Goal: Task Accomplishment & Management: Complete application form

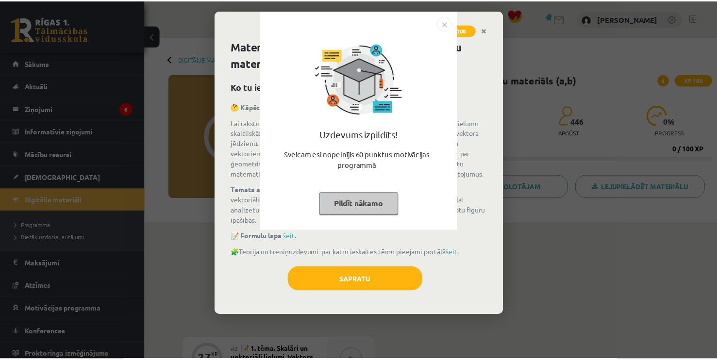
scroll to position [243, 0]
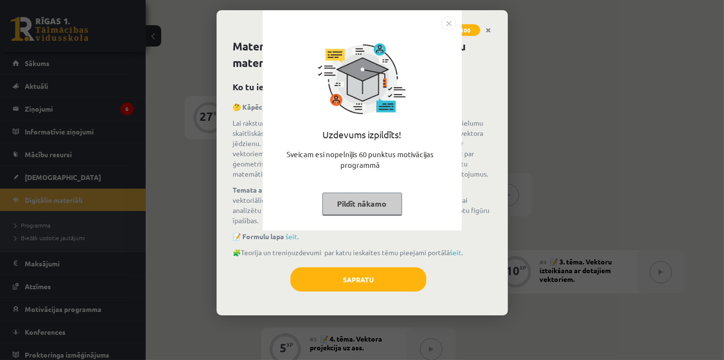
click at [456, 24] on div "Uzdevums izpildīts! Sveicam esi nopelnījis 60 punktus motivācijas programmā Pil…" at bounding box center [362, 120] width 199 height 220
click at [449, 23] on img "Close" at bounding box center [448, 23] width 15 height 15
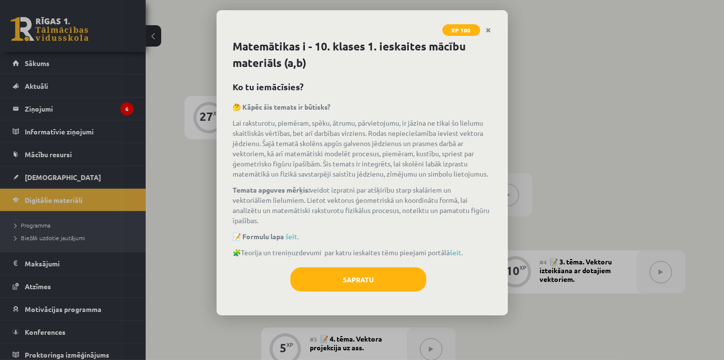
click at [488, 26] on link "Close" at bounding box center [488, 30] width 17 height 19
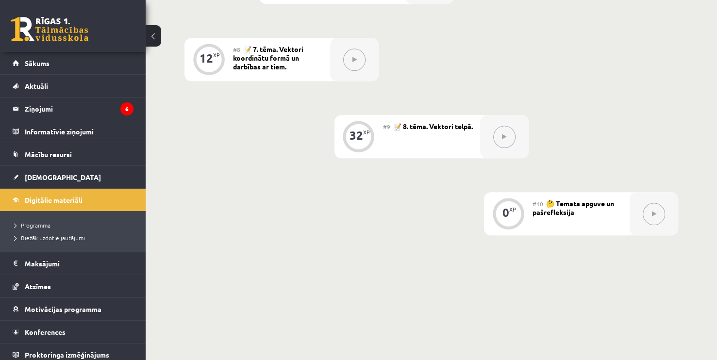
scroll to position [767, 0]
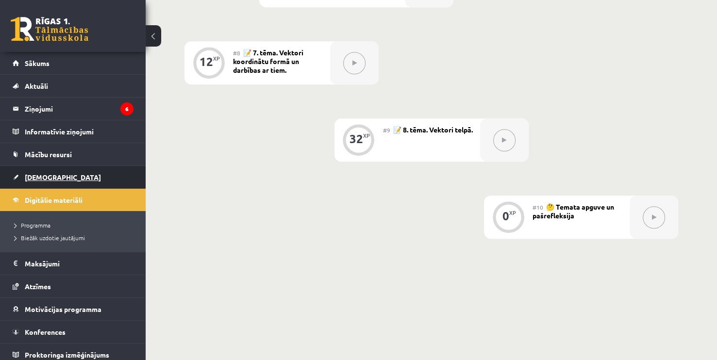
click at [56, 179] on link "[DEMOGRAPHIC_DATA]" at bounding box center [73, 177] width 121 height 22
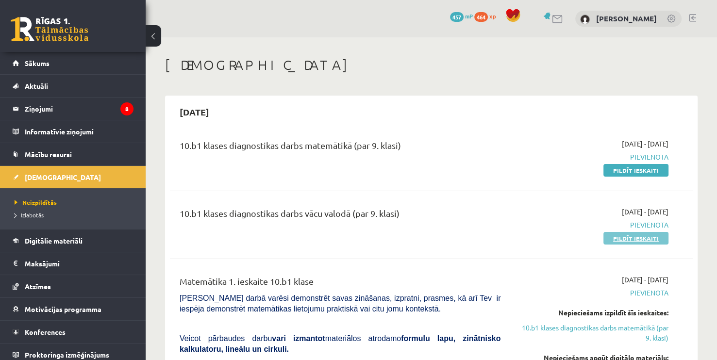
click at [651, 237] on link "Pildīt ieskaiti" at bounding box center [636, 238] width 65 height 13
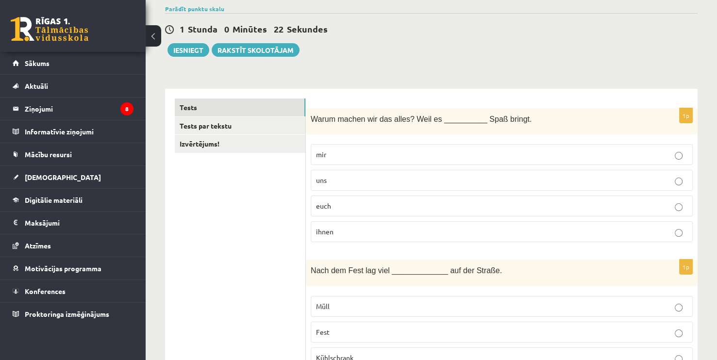
scroll to position [97, 0]
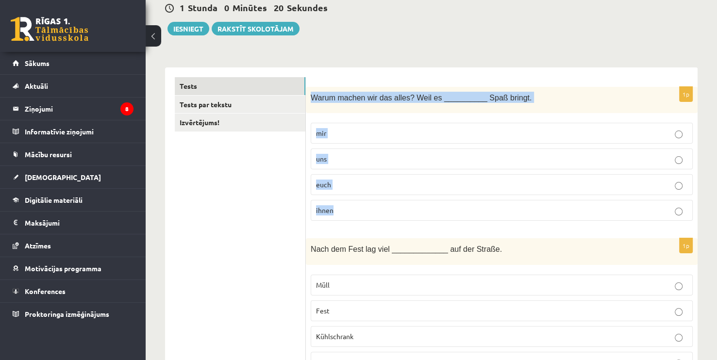
drag, startPoint x: 316, startPoint y: 99, endPoint x: 367, endPoint y: 204, distance: 117.1
click at [368, 205] on div "1p Warum machen wir das alles? Weil es __________ Spaß bringt. mir uns euch ihn…" at bounding box center [502, 158] width 392 height 142
copy div "Warum machen wir das alles? Weil es __________ Spaß bringt. mir uns euch ihnen"
click at [348, 160] on p "uns" at bounding box center [502, 159] width 372 height 10
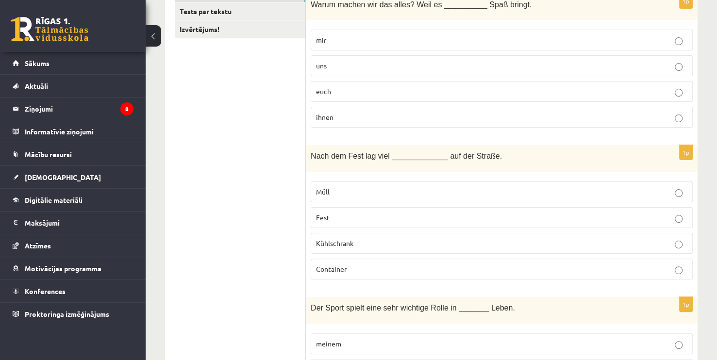
scroll to position [194, 0]
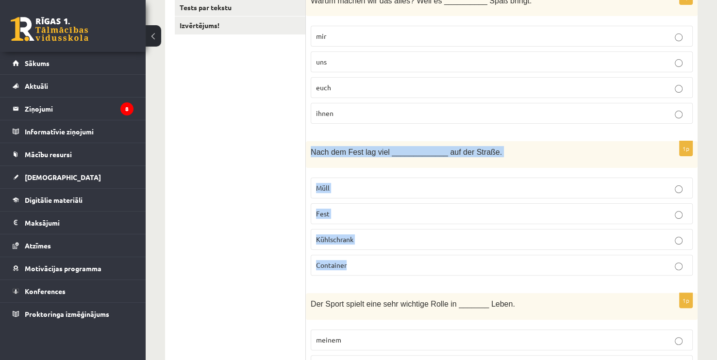
drag, startPoint x: 312, startPoint y: 151, endPoint x: 392, endPoint y: 255, distance: 132.0
click at [392, 255] on div "1p Nach dem Fest lag viel _____________ auf der Straße. Müll Fest Kühlschrank C…" at bounding box center [502, 212] width 392 height 142
copy div "Nach dem Fest lag viel _____________ auf der Straße. Müll Fest Kühlschrank Cont…"
click at [405, 187] on p "Müll" at bounding box center [502, 188] width 372 height 10
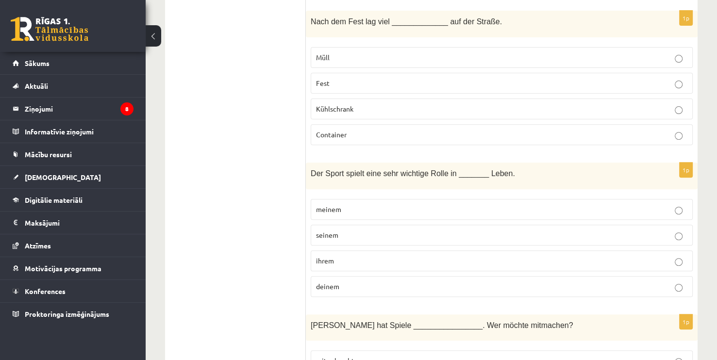
scroll to position [389, 0]
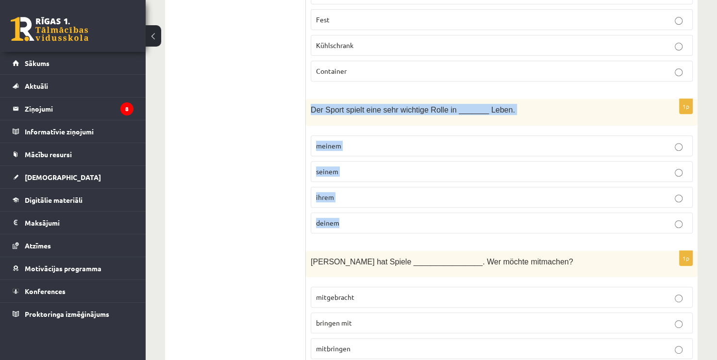
drag, startPoint x: 310, startPoint y: 108, endPoint x: 392, endPoint y: 211, distance: 131.7
click at [392, 211] on div "1p Der Sport spielt eine sehr wichtige Rolle in _______ Leben. meinem seinem ih…" at bounding box center [502, 170] width 392 height 142
copy div "Der Sport spielt eine sehr wichtige Rolle in _______ Leben. meinem seinem ihrem…"
click at [385, 168] on p "seinem" at bounding box center [502, 172] width 372 height 10
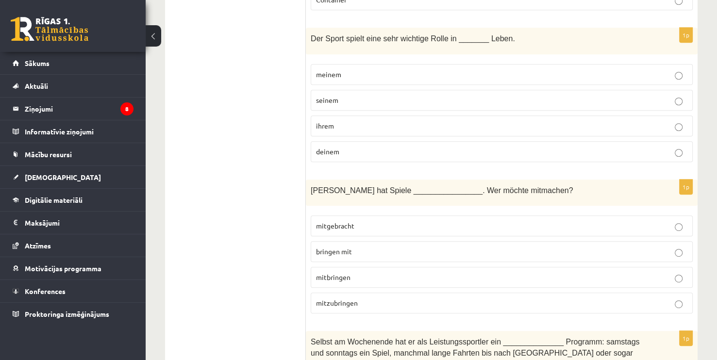
scroll to position [486, 0]
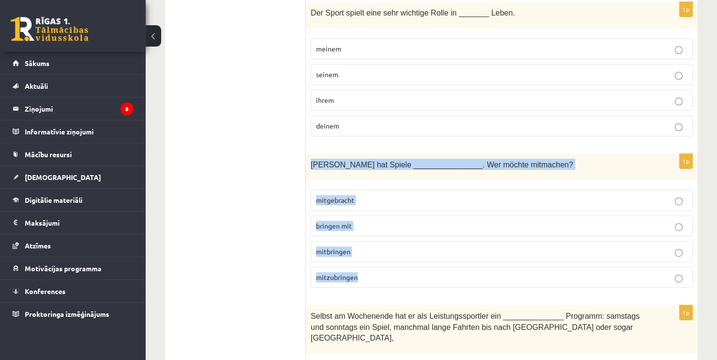
drag, startPoint x: 312, startPoint y: 160, endPoint x: 406, endPoint y: 266, distance: 141.4
click at [406, 266] on div "1p Paul hat Spiele ________________. Wer möchte mitmachen? mitgebracht bringen …" at bounding box center [502, 225] width 392 height 142
copy div "Paul hat Spiele ________________. Wer möchte mitmachen? mitgebracht bringen mit…"
click at [375, 197] on p "mitgebracht" at bounding box center [502, 200] width 372 height 10
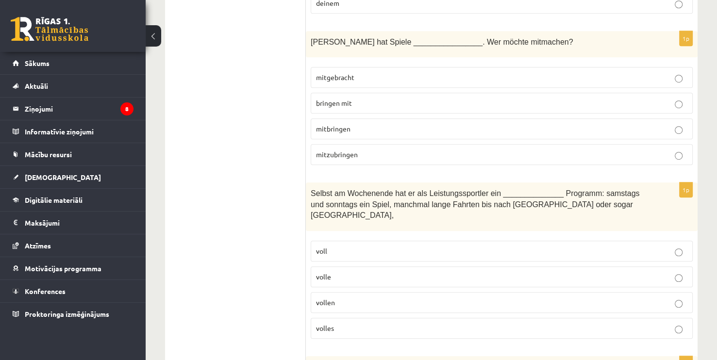
scroll to position [631, 0]
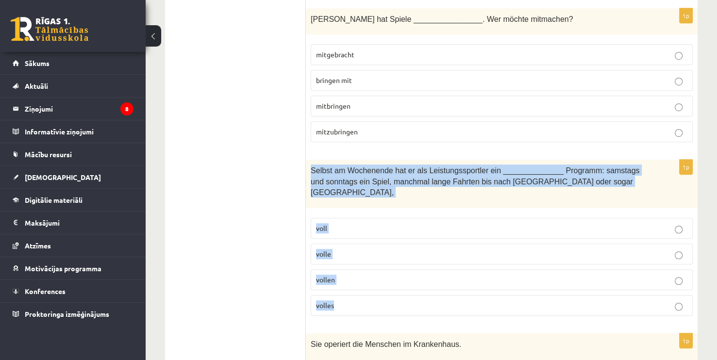
drag, startPoint x: 308, startPoint y: 167, endPoint x: 384, endPoint y: 284, distance: 139.4
click at [384, 284] on div "1p Selbst am Wochenende hat er als Leistungssportler ein ______________ Program…" at bounding box center [502, 242] width 392 height 164
copy div "Selbst am Wochenende hat er als Leistungssportler ein ______________ Programm: …"
click at [383, 301] on p "volles" at bounding box center [502, 306] width 372 height 10
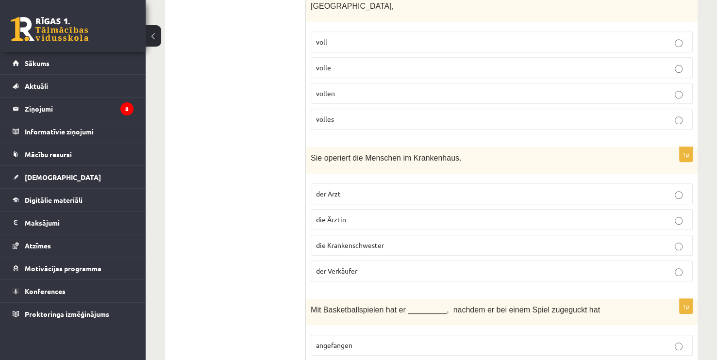
scroll to position [826, 0]
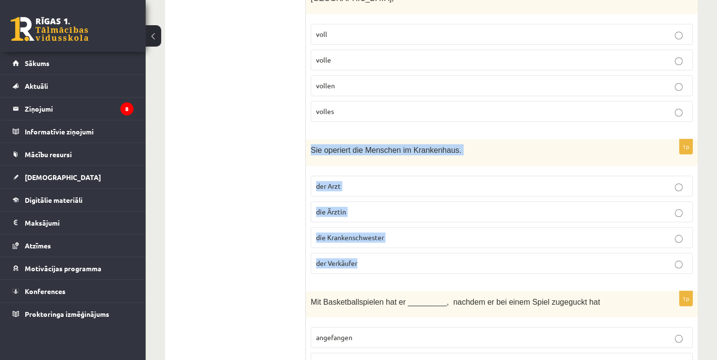
drag, startPoint x: 314, startPoint y: 135, endPoint x: 410, endPoint y: 244, distance: 145.2
click at [410, 244] on div "1p Sie operiert die Menschen im Krankenhaus. der Arzt die Ärztin die Krankensch…" at bounding box center [502, 210] width 392 height 142
copy div "Sie operiert die Menschen im Krankenhaus. der Arzt die Ärztin die Krankenschwes…"
click at [410, 207] on p "die Ärztin" at bounding box center [502, 212] width 372 height 10
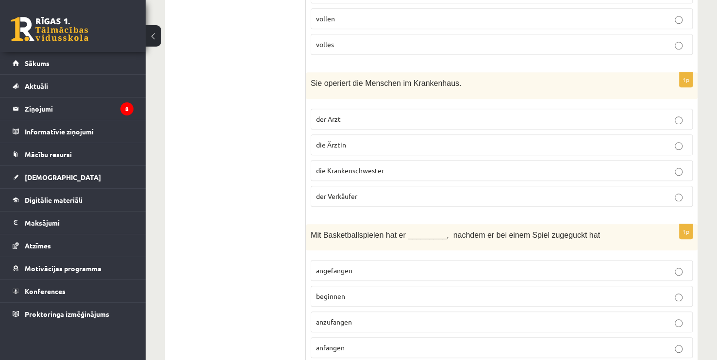
scroll to position [971, 0]
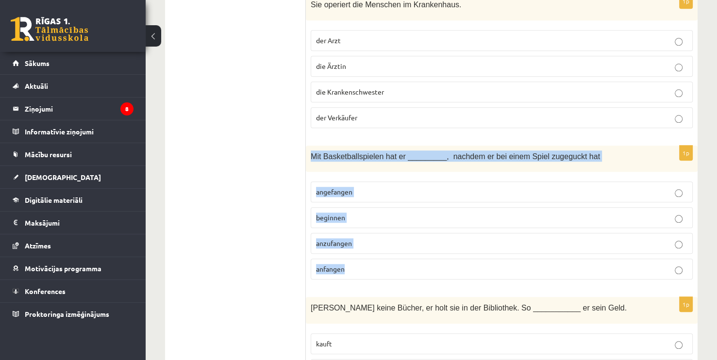
drag, startPoint x: 320, startPoint y: 142, endPoint x: 388, endPoint y: 250, distance: 127.5
click at [388, 250] on div "1p Mit Basketballspielen hat er _________, nachdem er bei einem Spiel zugeguckt…" at bounding box center [502, 217] width 392 height 142
click at [381, 187] on p "angefangen" at bounding box center [502, 192] width 372 height 10
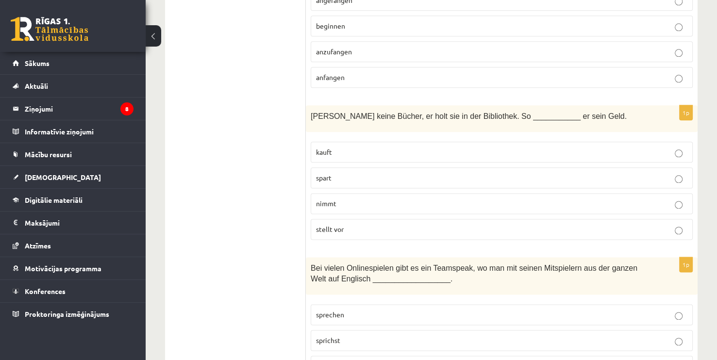
scroll to position [1166, 0]
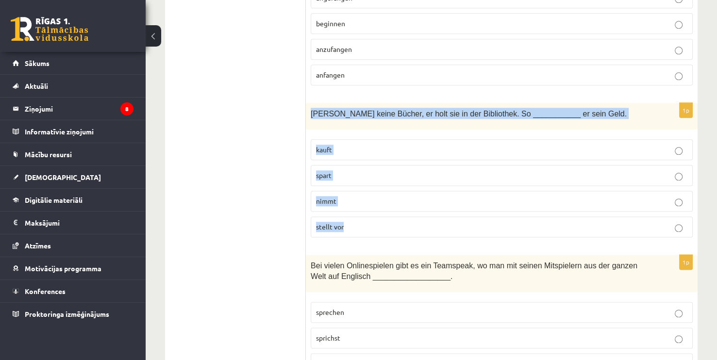
drag, startPoint x: 313, startPoint y: 92, endPoint x: 397, endPoint y: 208, distance: 142.6
click at [397, 208] on div "1p Leo kauft keine Bücher, er holt sie in der Bibliothek. So ___________ er sei…" at bounding box center [502, 174] width 392 height 142
copy div "Leo kauft keine Bücher, er holt sie in der Bibliothek. So ___________ er sein G…"
click at [405, 170] on p "spart" at bounding box center [502, 175] width 372 height 10
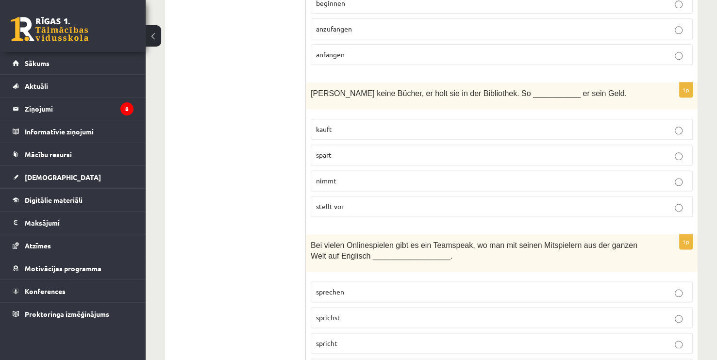
scroll to position [1263, 0]
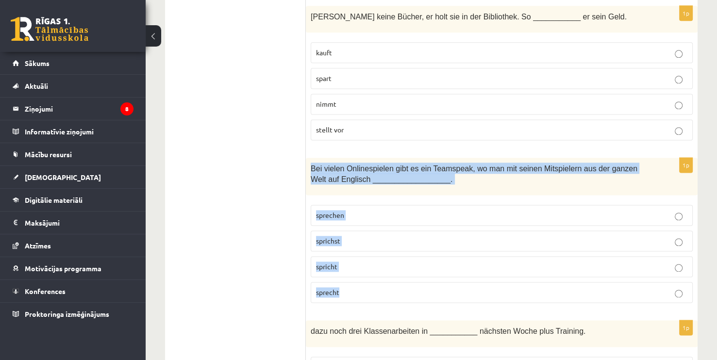
drag, startPoint x: 314, startPoint y: 165, endPoint x: 375, endPoint y: 266, distance: 118.8
click at [375, 266] on div "1p Bei vielen Onlinespielen gibt es ein Teamspeak, wo man mit seinen Mitspieler…" at bounding box center [502, 234] width 392 height 153
click at [372, 210] on p "sprechen" at bounding box center [502, 215] width 372 height 10
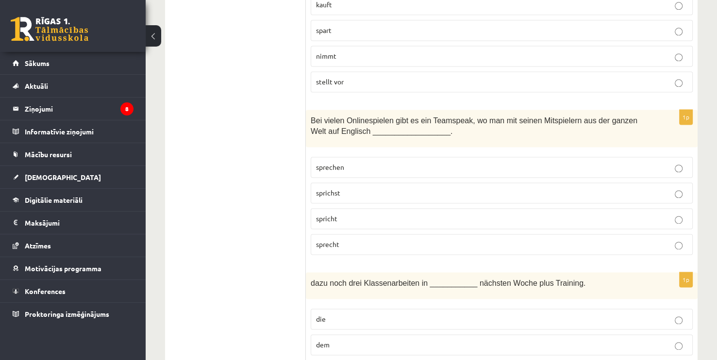
scroll to position [1360, 0]
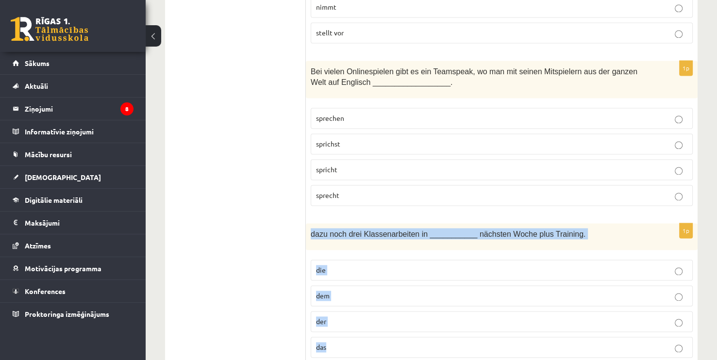
drag, startPoint x: 309, startPoint y: 214, endPoint x: 382, endPoint y: 317, distance: 125.7
click at [382, 317] on div "1p dazu noch drei Klassenarbeiten in ___________ nächsten Woche plus Training. …" at bounding box center [502, 294] width 392 height 142
copy div "dazu noch drei Klassenarbeiten in ___________ nächsten Woche plus Training. die…"
click at [357, 311] on label "der" at bounding box center [502, 321] width 382 height 21
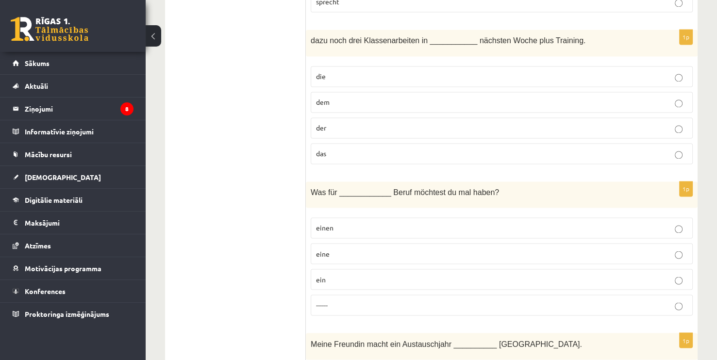
scroll to position [1554, 0]
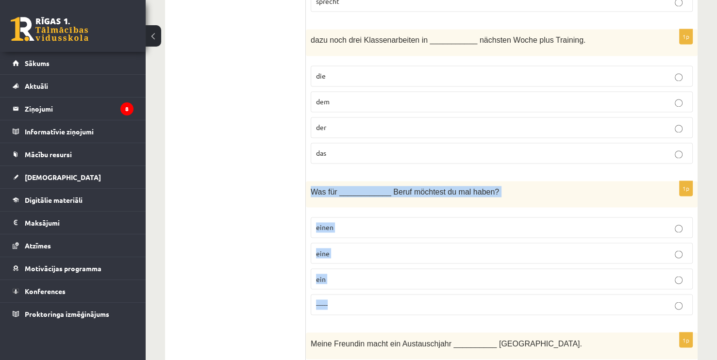
drag, startPoint x: 330, startPoint y: 193, endPoint x: 368, endPoint y: 281, distance: 95.5
click at [368, 281] on div "1p Was für ____________ Beruf möchtest du mal haben? einen eine ein ------" at bounding box center [502, 252] width 392 height 142
copy div "Was für ____________ Beruf möchtest du mal haben? einen eine ein ------"
click at [344, 222] on p "einen" at bounding box center [502, 227] width 372 height 10
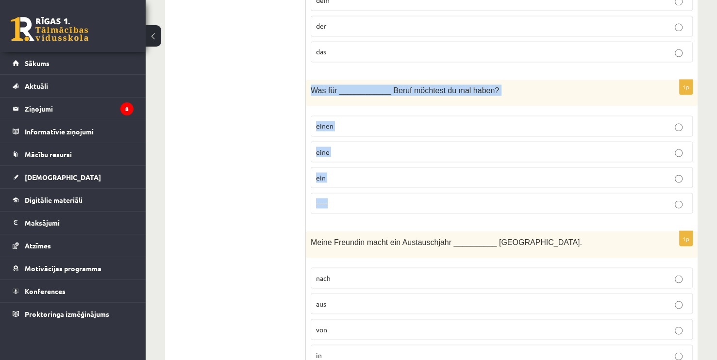
scroll to position [1748, 0]
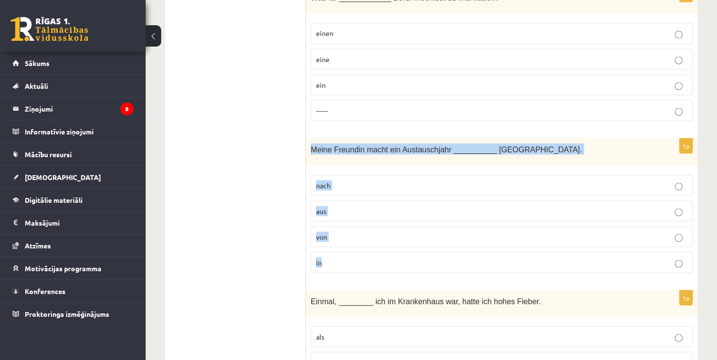
drag, startPoint x: 312, startPoint y: 127, endPoint x: 365, endPoint y: 235, distance: 119.9
click at [365, 235] on div "1p Meine Freundin macht ein Austauschjahr __________ Kanada. nach aus von in" at bounding box center [502, 209] width 392 height 142
copy div "Meine Freundin macht ein Austauschjahr __________ Kanada. nach aus von in"
click at [334, 252] on label "in" at bounding box center [502, 262] width 382 height 21
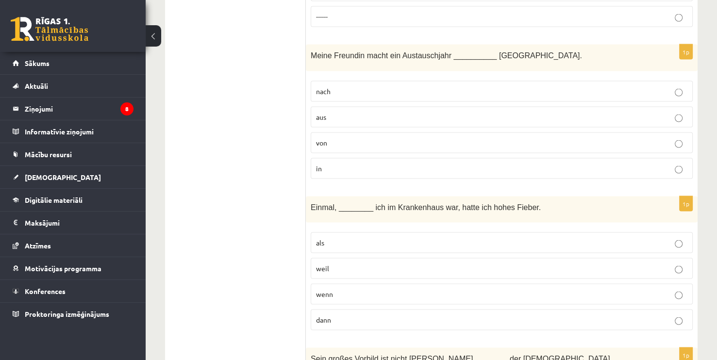
scroll to position [1845, 0]
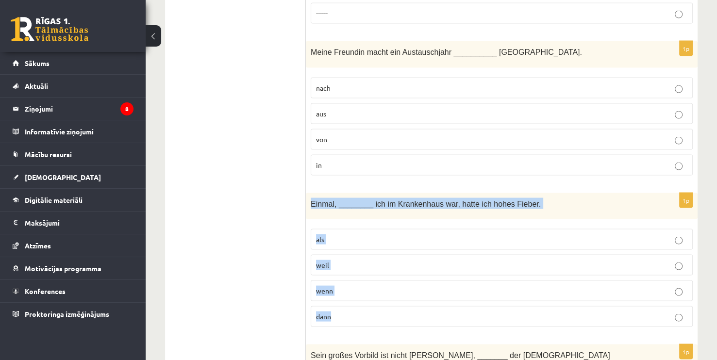
drag, startPoint x: 337, startPoint y: 217, endPoint x: 378, endPoint y: 296, distance: 89.5
click at [378, 296] on div "1p Einmal, ________ ich im Krankenhaus war, hatte ich hohes Fieber. als weil we…" at bounding box center [502, 264] width 392 height 142
click at [382, 235] on p "als" at bounding box center [502, 240] width 372 height 10
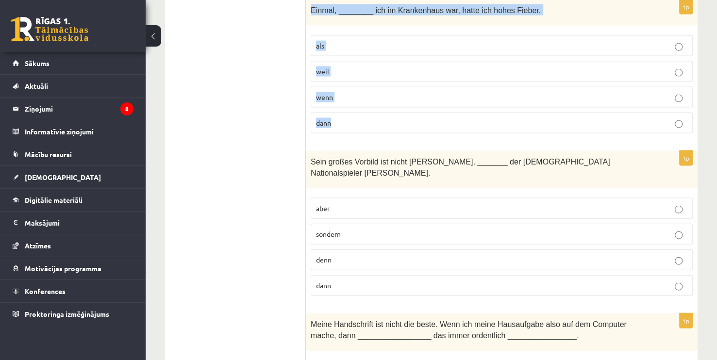
scroll to position [2040, 0]
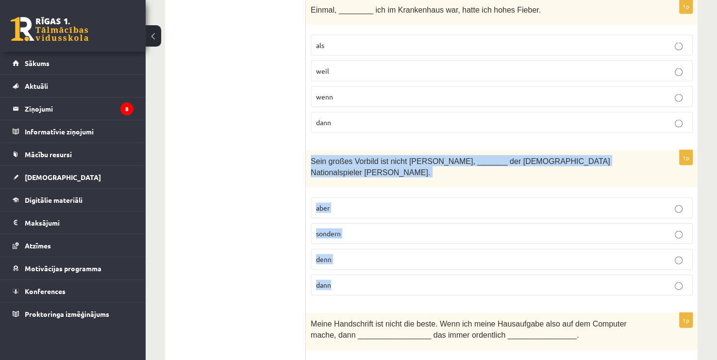
drag, startPoint x: 310, startPoint y: 141, endPoint x: 364, endPoint y: 251, distance: 121.8
click at [364, 251] on div "1p Sein großes Vorbild ist nicht Dirk Nowitzki, _______ der finnische Nationals…" at bounding box center [502, 227] width 392 height 153
click at [414, 223] on label "sondern" at bounding box center [502, 233] width 382 height 21
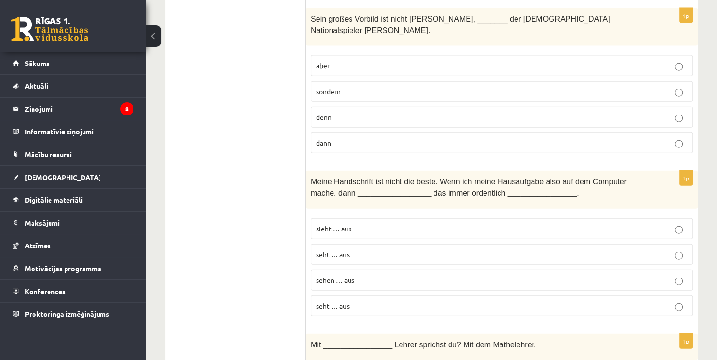
scroll to position [2185, 0]
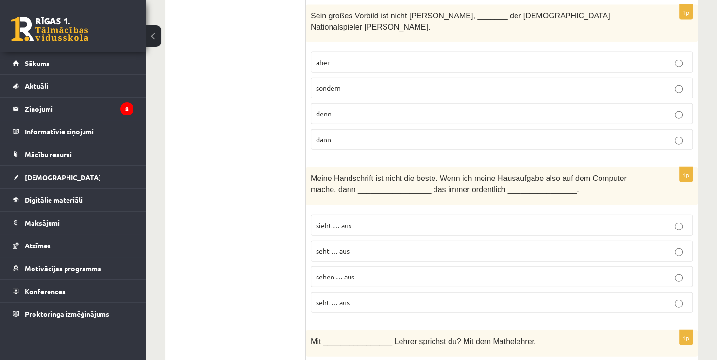
drag, startPoint x: 305, startPoint y: 143, endPoint x: 399, endPoint y: 258, distance: 149.1
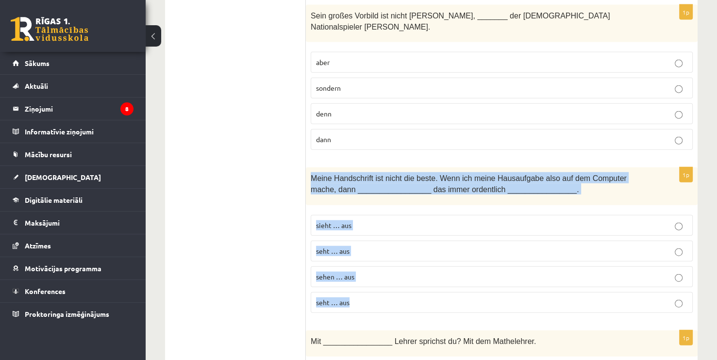
drag, startPoint x: 313, startPoint y: 153, endPoint x: 395, endPoint y: 261, distance: 135.5
click at [395, 261] on div "1p Meine Handschrift ist nicht die beste. Wenn ich meine Hausaufgabe also auf d…" at bounding box center [502, 244] width 392 height 153
click at [380, 220] on p "sieht … aus" at bounding box center [502, 225] width 372 height 10
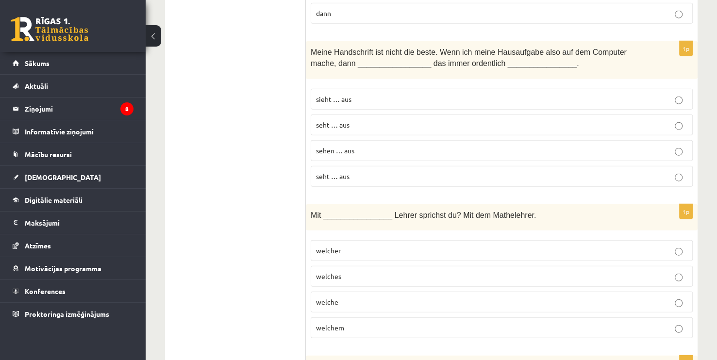
scroll to position [2331, 0]
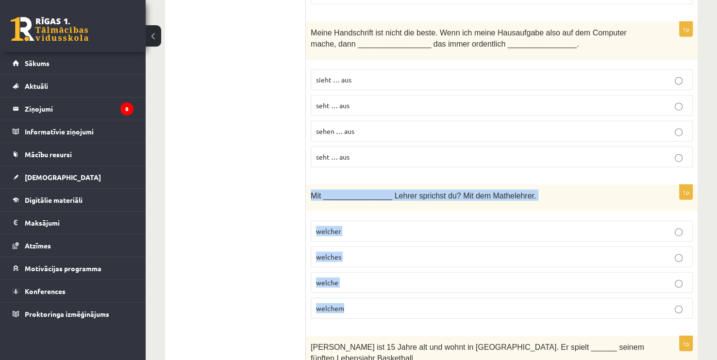
drag, startPoint x: 318, startPoint y: 170, endPoint x: 371, endPoint y: 267, distance: 110.0
click at [371, 267] on div "1p Mit ________________ Lehrer sprichst du? Mit dem Mathelehrer. welcher welche…" at bounding box center [502, 256] width 392 height 142
click at [373, 304] on p "welchem" at bounding box center [502, 309] width 372 height 10
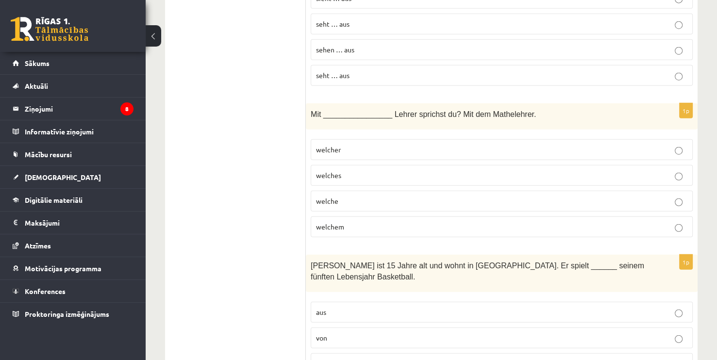
scroll to position [2477, 0]
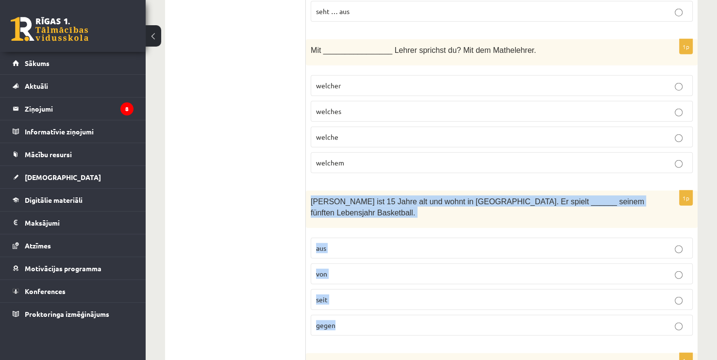
drag, startPoint x: 309, startPoint y: 164, endPoint x: 384, endPoint y: 285, distance: 141.8
click at [384, 285] on div "1p Arne ist 15 Jahre alt und wohnt in Hamburg. Er spielt ______ seinem fünften …" at bounding box center [502, 267] width 392 height 153
click at [351, 295] on p "seit" at bounding box center [502, 300] width 372 height 10
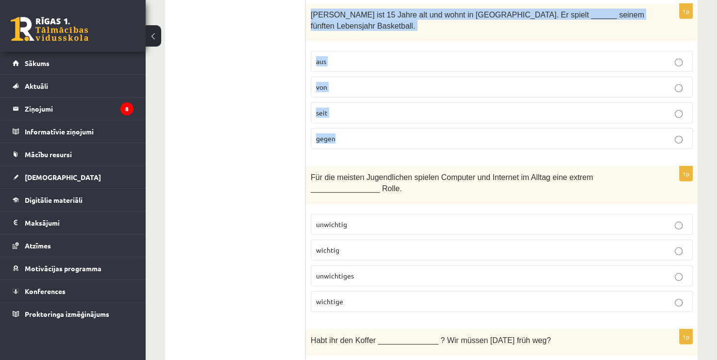
scroll to position [2671, 0]
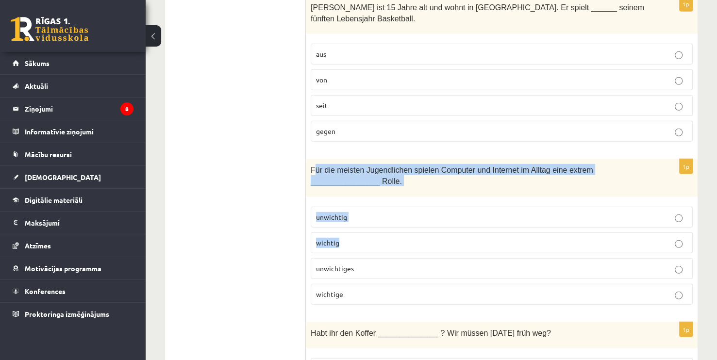
drag, startPoint x: 322, startPoint y: 124, endPoint x: 350, endPoint y: 179, distance: 61.3
click at [350, 179] on div "1p Für die meisten Jugendlichen spielen Computer und Internet im Alltag eine ex…" at bounding box center [502, 235] width 392 height 153
click at [317, 159] on div "Für die meisten Jugendlichen spielen Computer und Internet im Alltag eine extre…" at bounding box center [502, 177] width 392 height 37
drag, startPoint x: 310, startPoint y: 119, endPoint x: 389, endPoint y: 245, distance: 148.6
click at [389, 245] on div "1p Für die meisten Jugendlichen spielen Computer und Internet im Alltag eine ex…" at bounding box center [502, 235] width 392 height 153
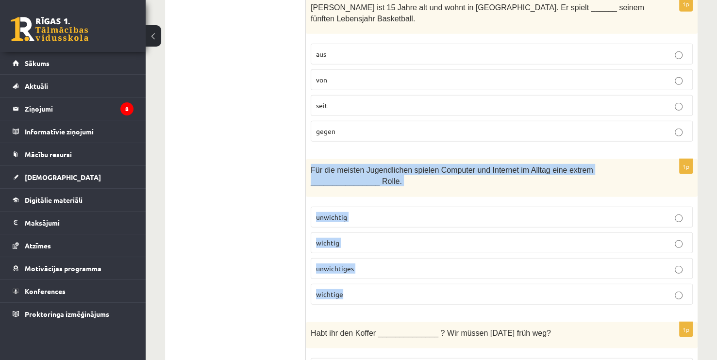
click at [383, 289] on p "wichtige" at bounding box center [502, 294] width 372 height 10
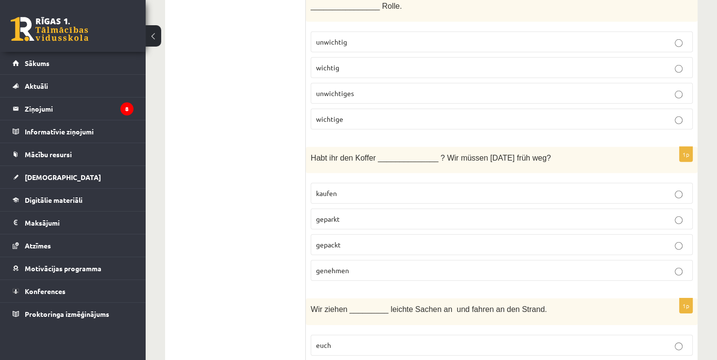
scroll to position [2865, 0]
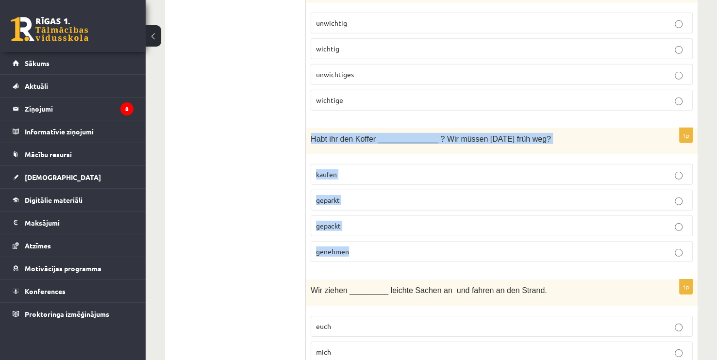
drag, startPoint x: 311, startPoint y: 87, endPoint x: 379, endPoint y: 195, distance: 127.5
click at [379, 195] on div "1p Habt ihr den Koffer ______________ ? Wir müssen morgen früh weg? kaufen gepa…" at bounding box center [502, 199] width 392 height 142
click at [423, 221] on p "gepackt" at bounding box center [502, 226] width 372 height 10
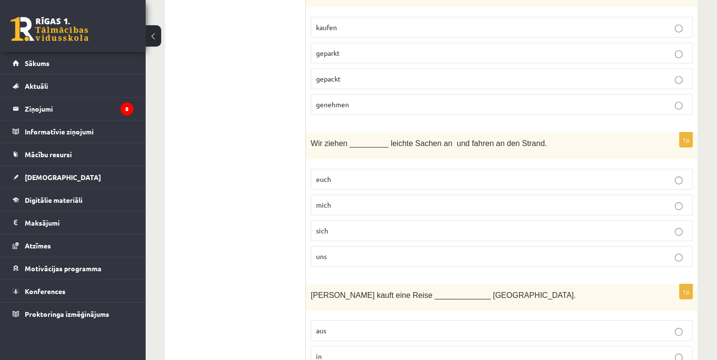
scroll to position [3011, 0]
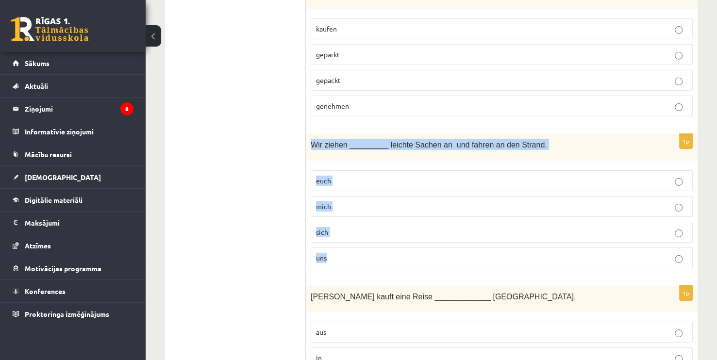
drag, startPoint x: 309, startPoint y: 93, endPoint x: 372, endPoint y: 201, distance: 124.5
click at [372, 201] on div "1p Wir ziehen _________ leichte Sachen an und fahren an den Strand. euch mich s…" at bounding box center [502, 205] width 392 height 142
click at [356, 253] on p "uns" at bounding box center [502, 258] width 372 height 10
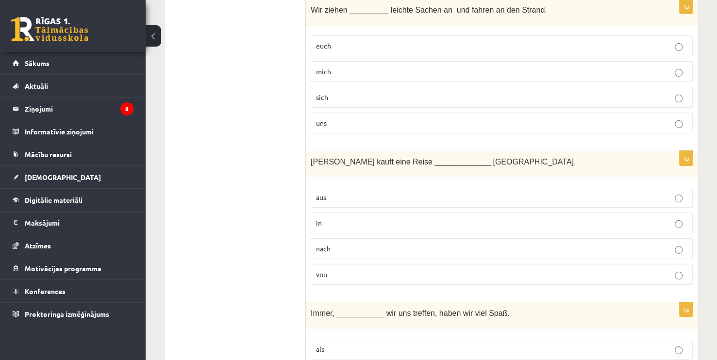
scroll to position [3157, 0]
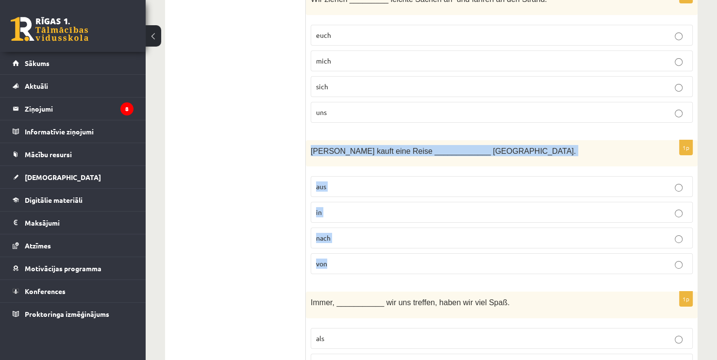
drag, startPoint x: 307, startPoint y: 96, endPoint x: 360, endPoint y: 208, distance: 124.0
click at [360, 208] on div "1p Frau Müller kauft eine Reise _____________ Chile. aus in nach von" at bounding box center [502, 211] width 392 height 142
click at [381, 228] on label "nach" at bounding box center [502, 238] width 382 height 21
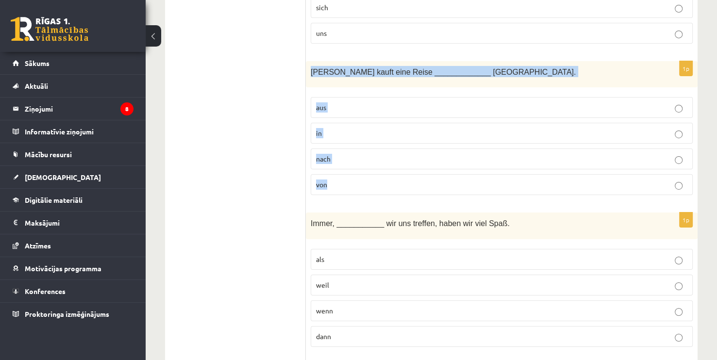
scroll to position [3254, 0]
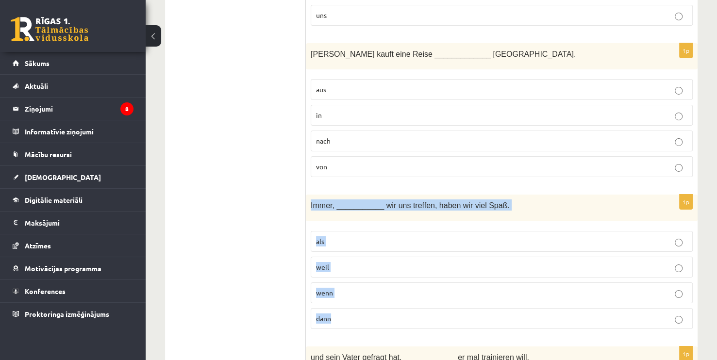
drag, startPoint x: 314, startPoint y: 160, endPoint x: 362, endPoint y: 261, distance: 111.9
click at [362, 261] on div "1p Immer, ___________ wir uns treffen, haben wir viel Spaß. als weil wenn dann" at bounding box center [502, 266] width 392 height 142
click at [339, 288] on p "wenn" at bounding box center [502, 293] width 372 height 10
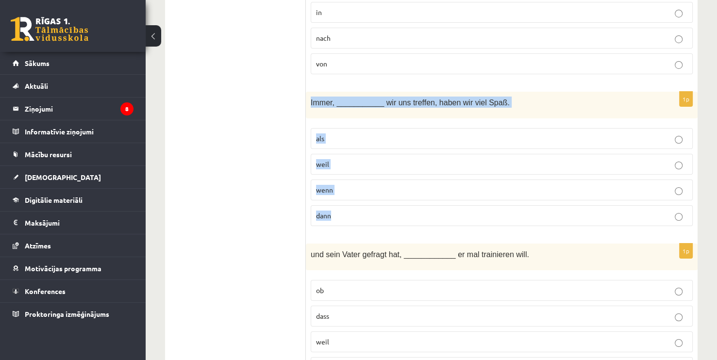
scroll to position [3358, 0]
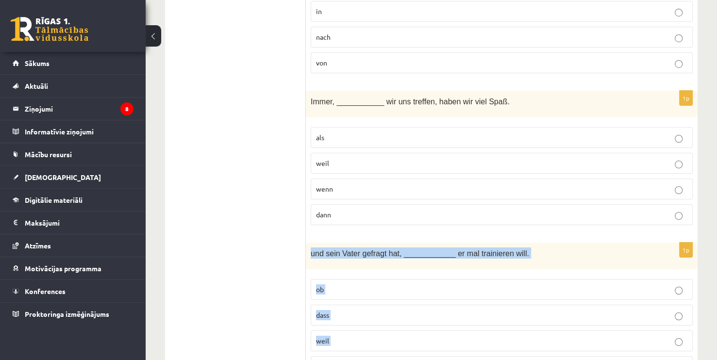
drag, startPoint x: 310, startPoint y: 199, endPoint x: 359, endPoint y: 309, distance: 120.5
click at [359, 309] on div "1p und sein Vater gefragt hat, ____________ er mal trainieren will. ob dass wei…" at bounding box center [502, 314] width 392 height 142
click at [349, 285] on p "ob" at bounding box center [502, 290] width 372 height 10
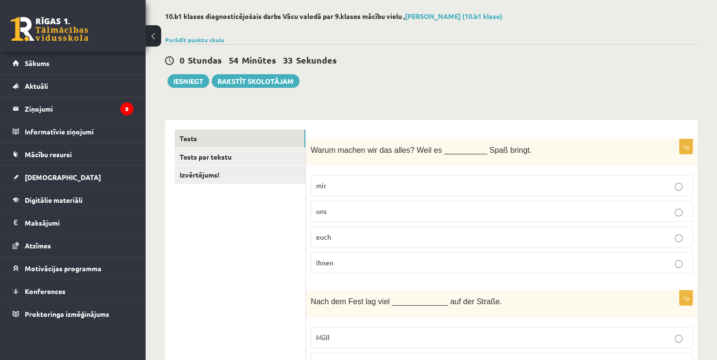
scroll to position [0, 0]
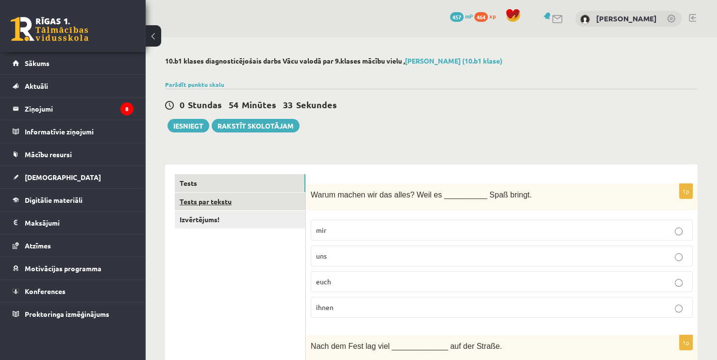
click at [269, 201] on link "Tests par tekstu" at bounding box center [240, 202] width 131 height 18
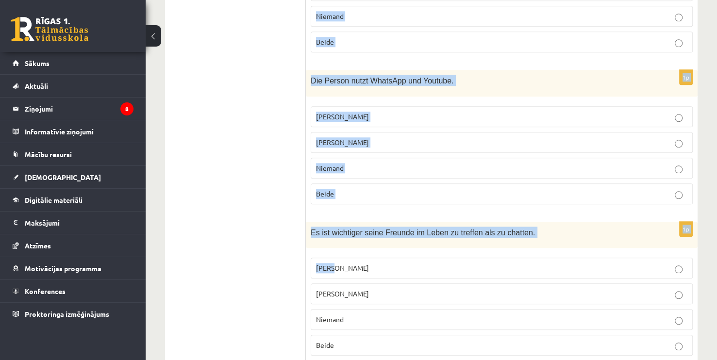
scroll to position [944, 0]
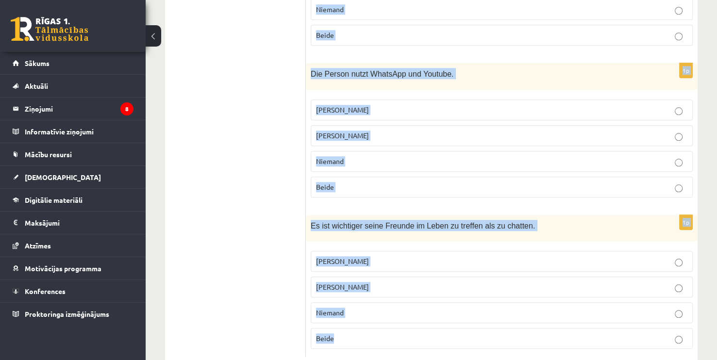
drag, startPoint x: 316, startPoint y: 131, endPoint x: 370, endPoint y: 306, distance: 183.4
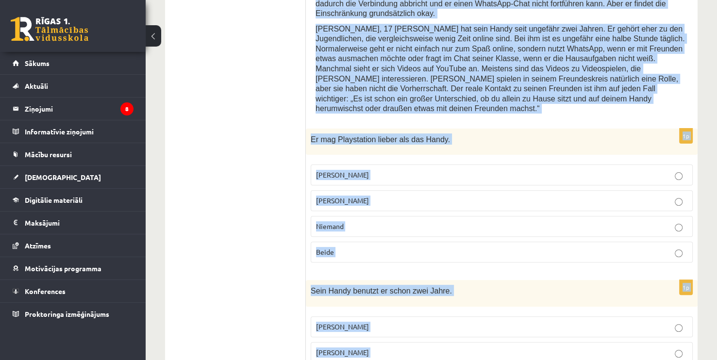
scroll to position [264, 0]
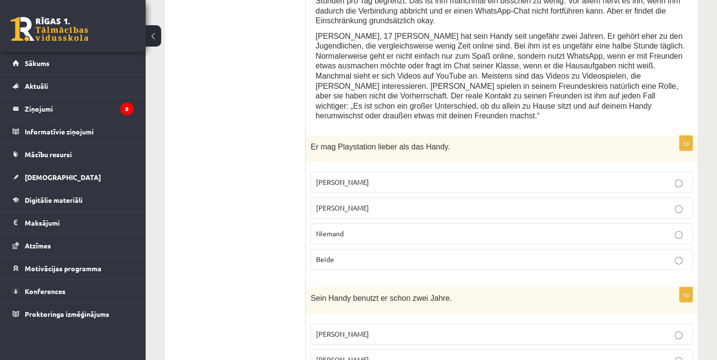
drag, startPoint x: 244, startPoint y: 173, endPoint x: 254, endPoint y: 169, distance: 10.9
click at [374, 177] on p "Jacob" at bounding box center [502, 182] width 372 height 10
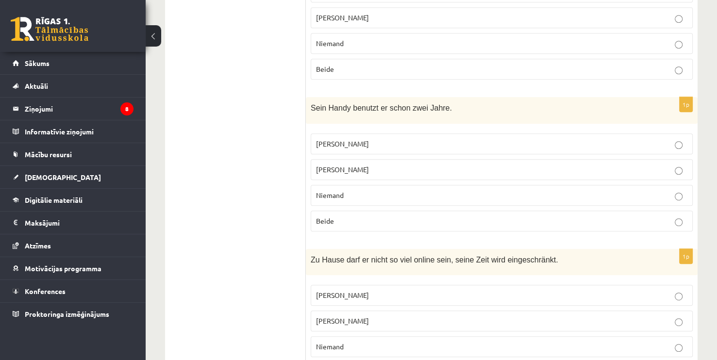
scroll to position [458, 0]
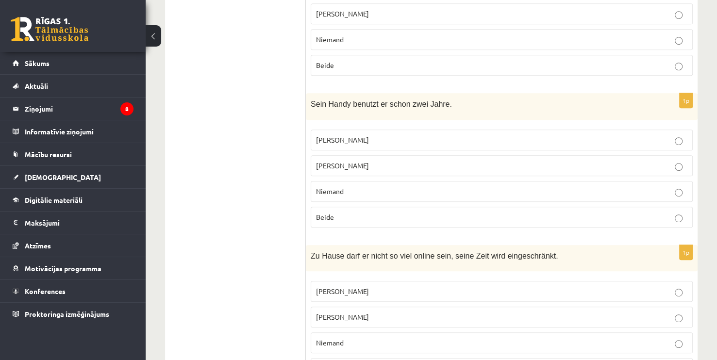
click at [388, 161] on p "Jonathan" at bounding box center [502, 166] width 372 height 10
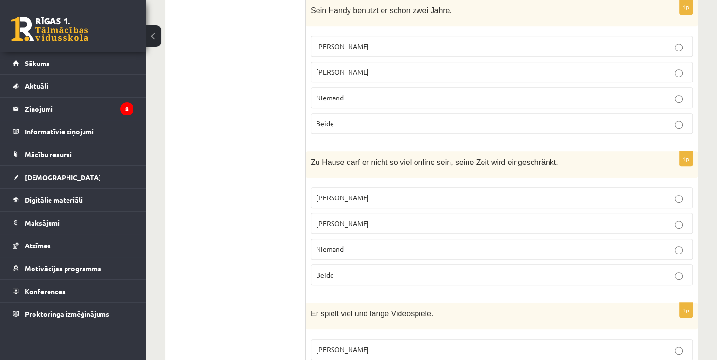
scroll to position [555, 0]
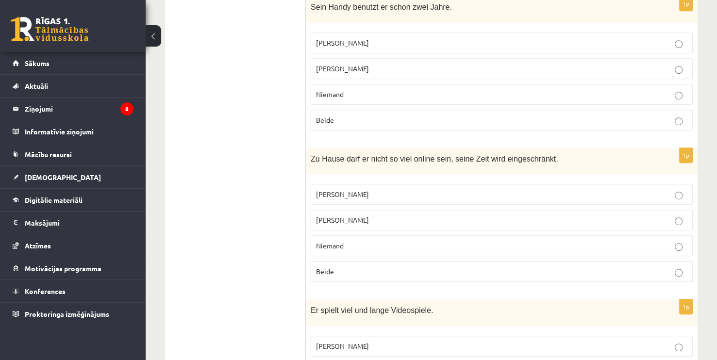
click at [363, 184] on label "Jacob" at bounding box center [502, 194] width 382 height 21
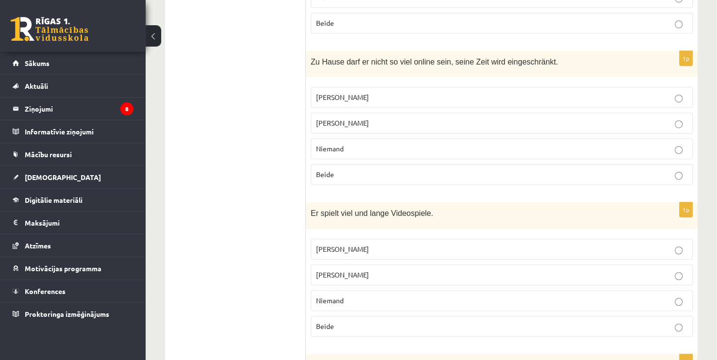
click at [345, 239] on label "Jacob" at bounding box center [502, 249] width 382 height 21
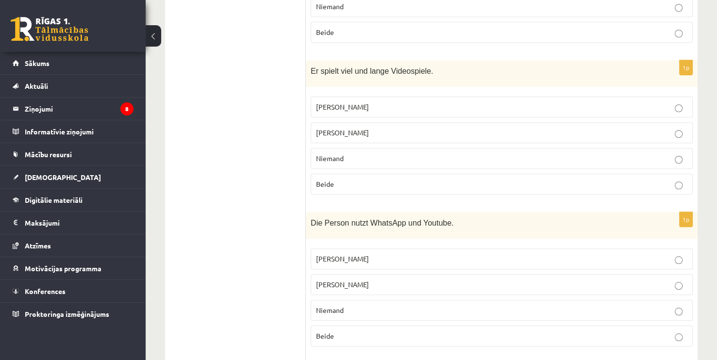
scroll to position [798, 0]
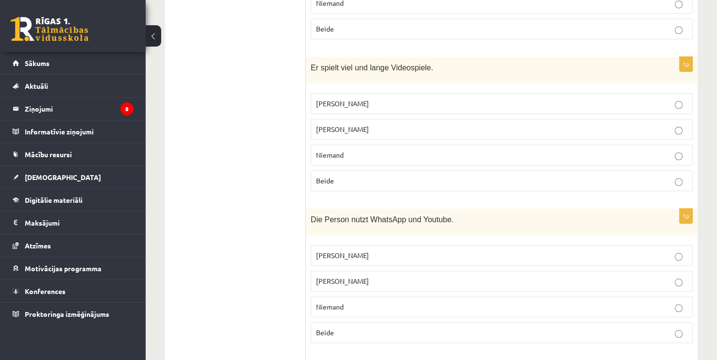
click at [340, 328] on p "Beide" at bounding box center [502, 333] width 372 height 10
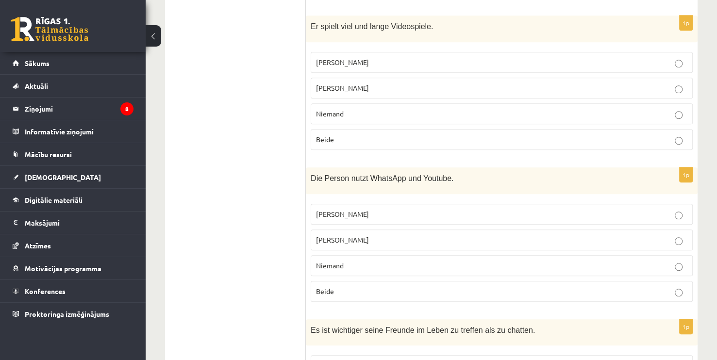
scroll to position [944, 0]
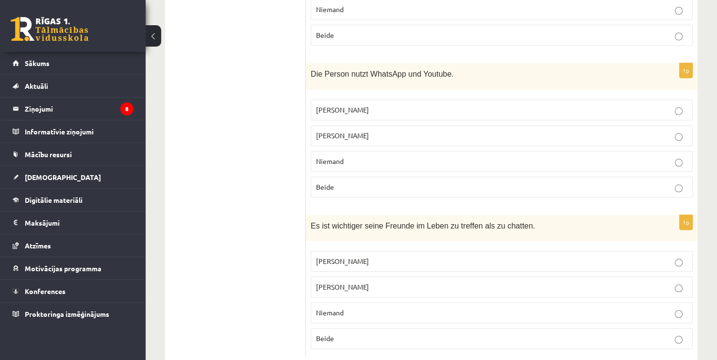
click at [349, 282] on p "Jonathan" at bounding box center [502, 287] width 372 height 10
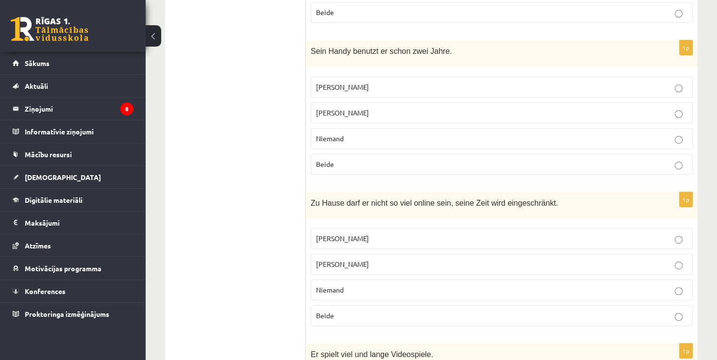
scroll to position [507, 0]
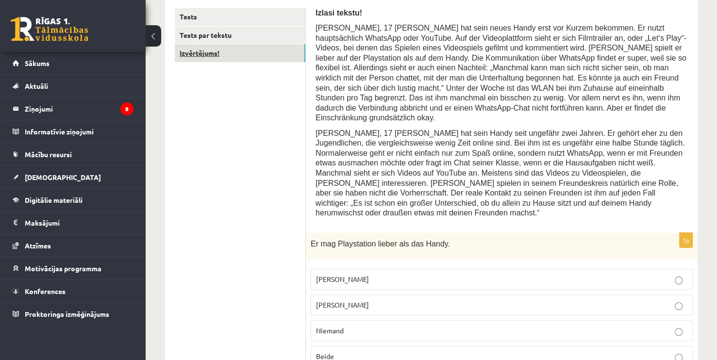
click at [272, 51] on link "Izvērtējums!" at bounding box center [240, 53] width 131 height 18
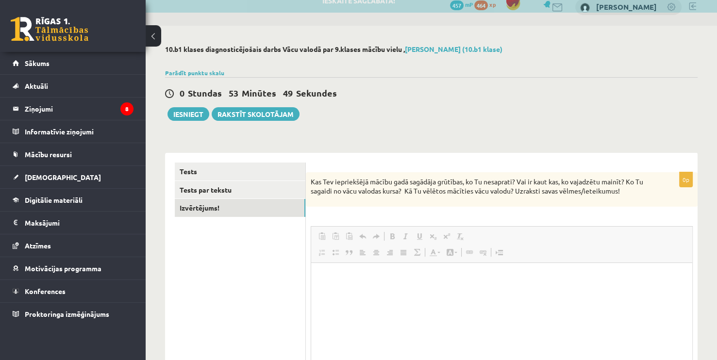
scroll to position [0, 0]
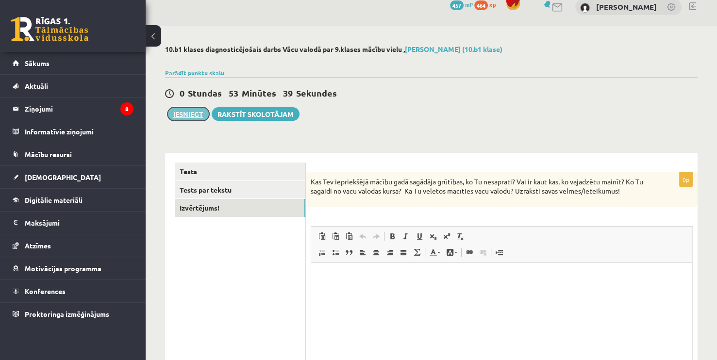
click at [184, 112] on button "Iesniegt" at bounding box center [189, 114] width 42 height 14
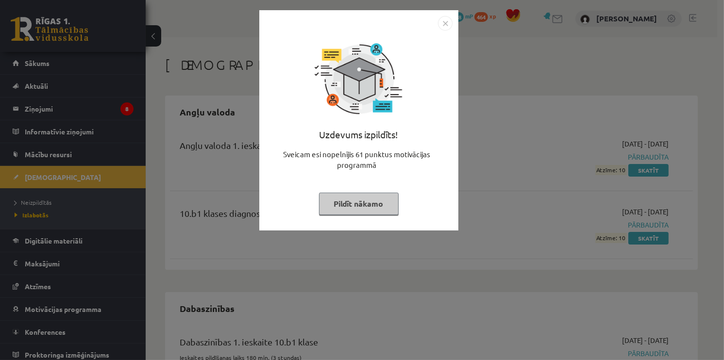
click at [447, 21] on img "Close" at bounding box center [445, 23] width 15 height 15
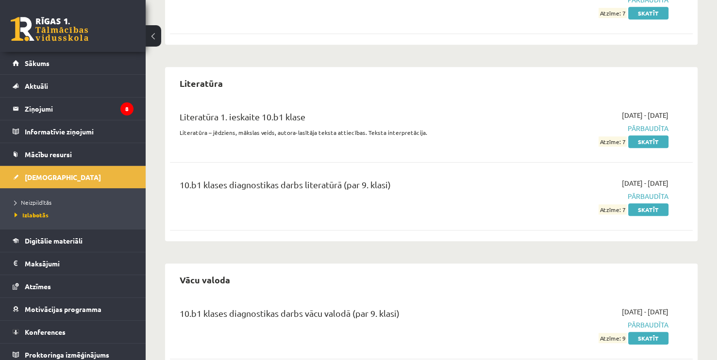
scroll to position [1004, 0]
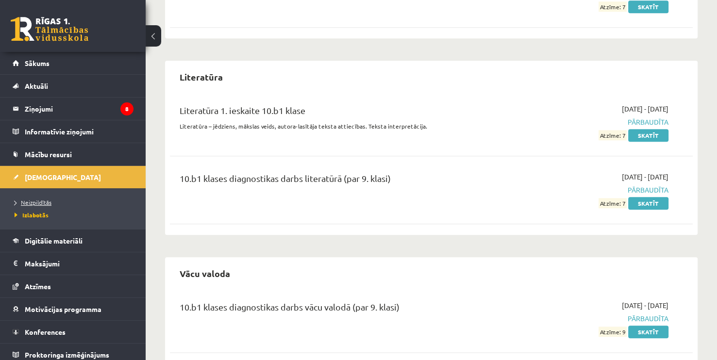
click at [42, 202] on span "Neizpildītās" at bounding box center [33, 203] width 37 height 8
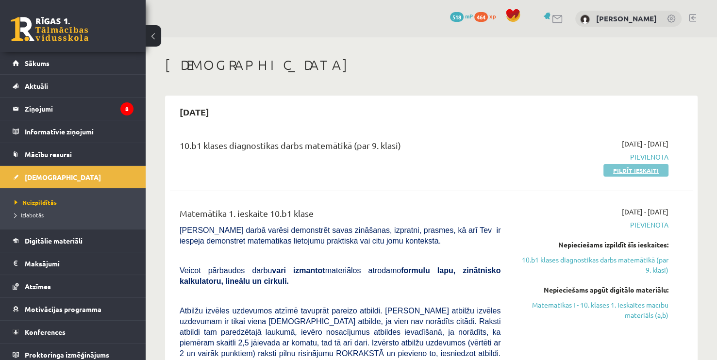
click at [609, 170] on link "Pildīt ieskaiti" at bounding box center [636, 170] width 65 height 13
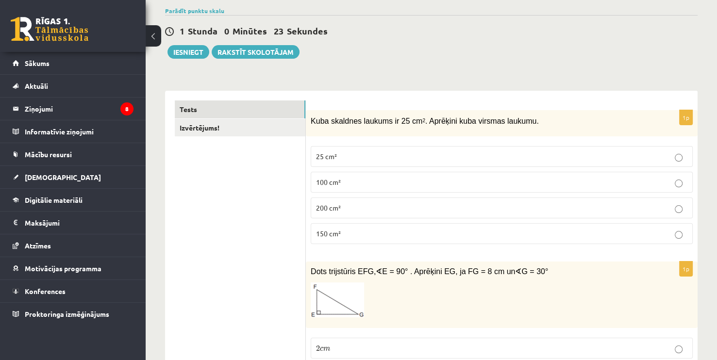
scroll to position [97, 0]
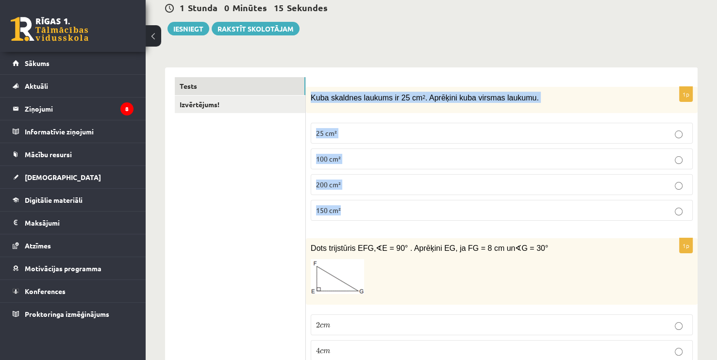
drag, startPoint x: 308, startPoint y: 91, endPoint x: 382, endPoint y: 202, distance: 133.5
click at [382, 202] on div "1p Kuba skaldnes laukums ir 25 cm 2 . Aprēķini kuba virsmas laukumu. 25 cm² 100…" at bounding box center [502, 158] width 392 height 142
copy div "Kuba skaldnes laukums ir 25 cm 2 . Aprēķini kuba virsmas laukumu. 25 cm² 100 cm…"
click at [373, 201] on label "150 cm²" at bounding box center [502, 210] width 382 height 21
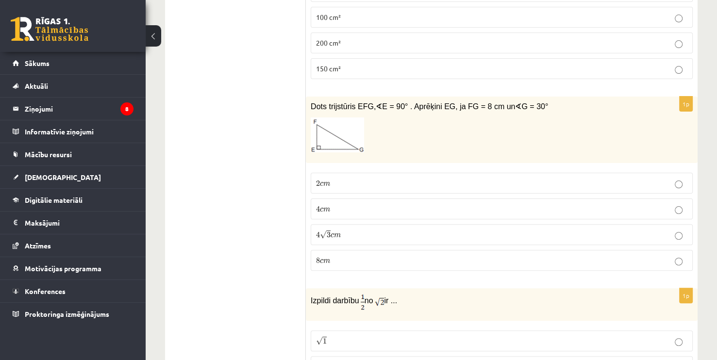
scroll to position [243, 0]
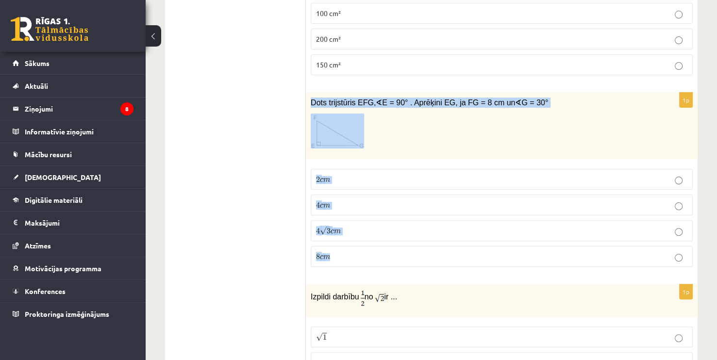
drag, startPoint x: 310, startPoint y: 101, endPoint x: 367, endPoint y: 242, distance: 151.7
click at [367, 242] on div "1p Dots trijstūris EFG, ∢ E = 90° . Aprēķini EG, ja FG = 8 cm un ∢ G = 30° 2 c …" at bounding box center [502, 184] width 392 height 182
copy div "Dots trijstūris EFG, ∢ E = 90° . Aprēķini EG, ja FG = 8 cm un ∢ G = 30° 2 c m 2…"
click at [369, 229] on p "4 √ 3 c m 4 3 c m" at bounding box center [502, 231] width 372 height 10
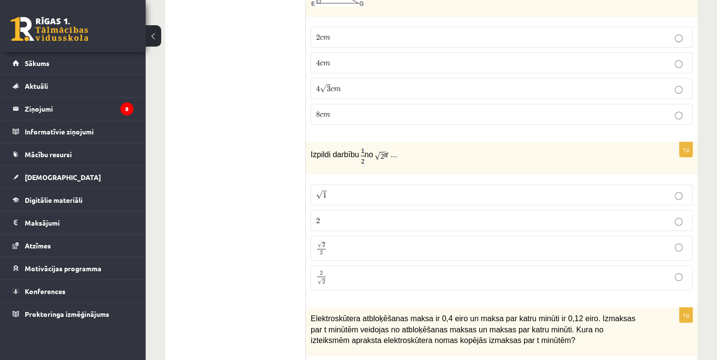
scroll to position [389, 0]
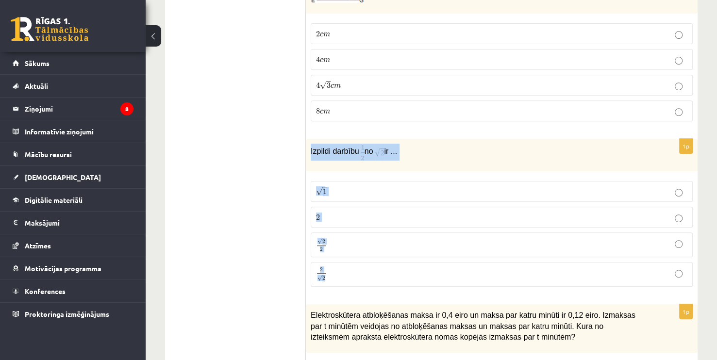
drag, startPoint x: 312, startPoint y: 151, endPoint x: 394, endPoint y: 275, distance: 149.0
click at [394, 275] on div "1p Izpildi darbību no ir ... √ 1 1 2 2 √ 2 2 2 2 2 √ 2 2 2" at bounding box center [502, 217] width 392 height 156
copy div "Izpildi darbību no ir ... √ 1 1 2 2 √ 2 2 2 2 2 √ 2"
click at [345, 212] on p "2 2" at bounding box center [502, 217] width 372 height 10
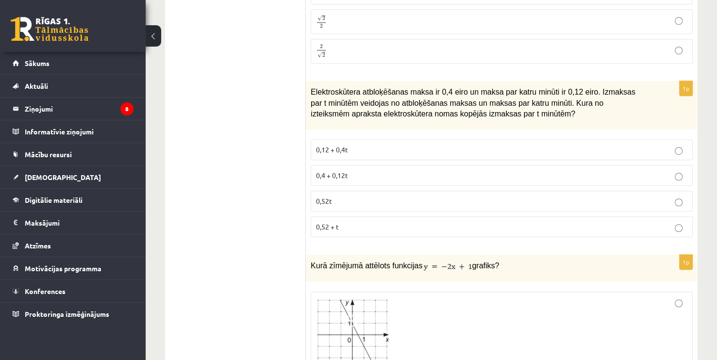
scroll to position [631, 0]
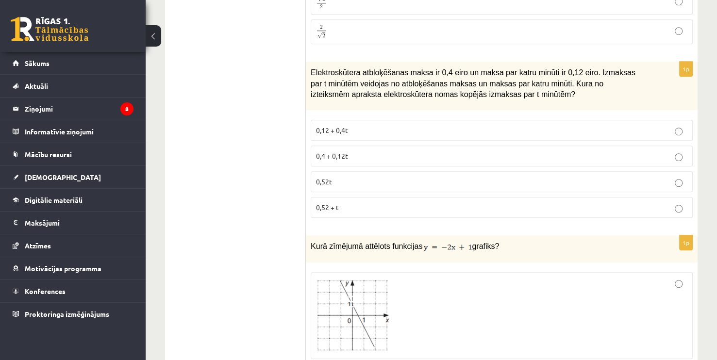
click at [374, 153] on p "0,4 + 0,12t" at bounding box center [502, 156] width 372 height 10
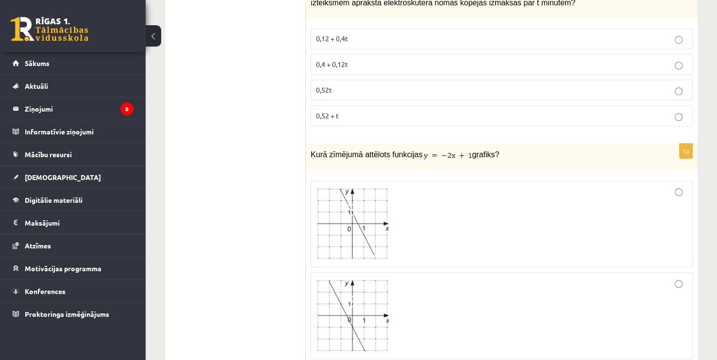
scroll to position [680, 0]
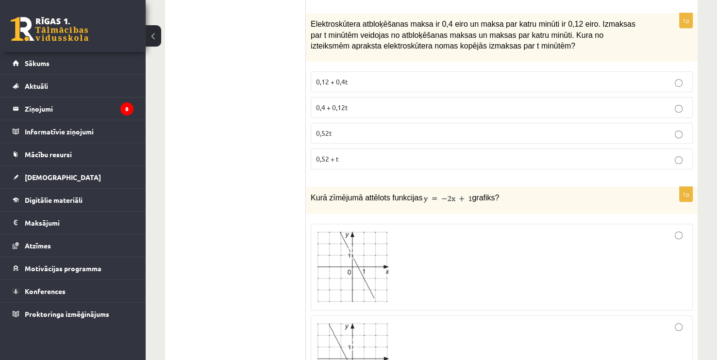
drag, startPoint x: 307, startPoint y: 189, endPoint x: 511, endPoint y: 193, distance: 204.0
click at [511, 193] on div "Kurā zīmējumā attēlots funkcijas grafiks?" at bounding box center [502, 200] width 392 height 27
copy p "Kurā zīmējumā attēlots funkcijas grafiks?"
drag, startPoint x: 407, startPoint y: 216, endPoint x: 414, endPoint y: 207, distance: 10.4
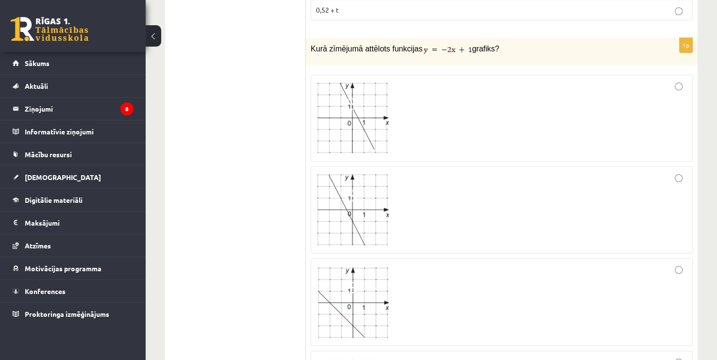
scroll to position [826, 0]
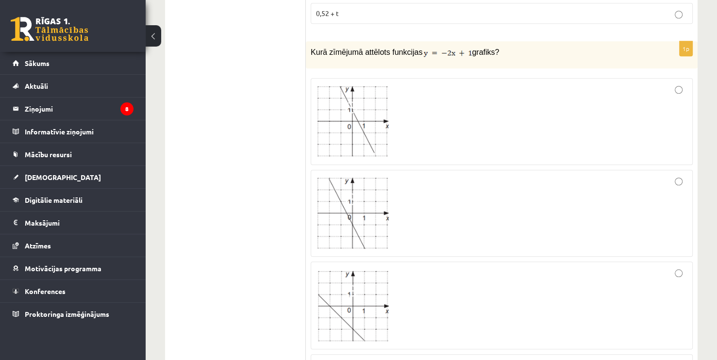
click at [455, 113] on div at bounding box center [502, 122] width 372 height 76
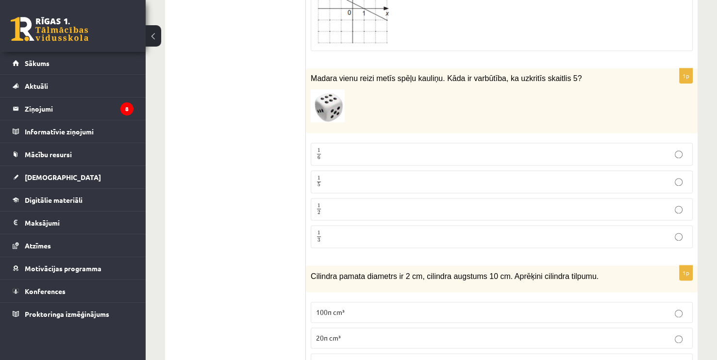
scroll to position [1214, 0]
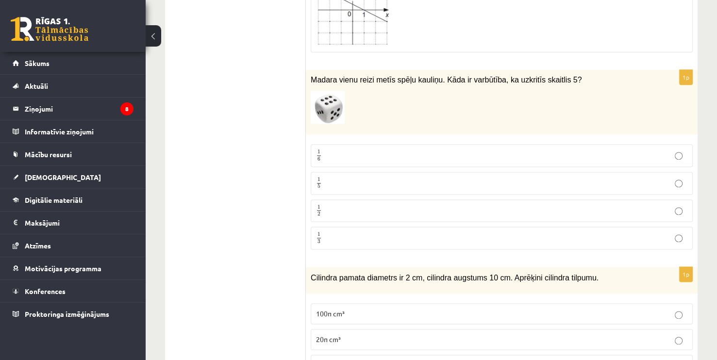
drag, startPoint x: 459, startPoint y: 153, endPoint x: 475, endPoint y: 160, distance: 17.4
click at [459, 153] on p "1 6 1 6" at bounding box center [502, 156] width 372 height 12
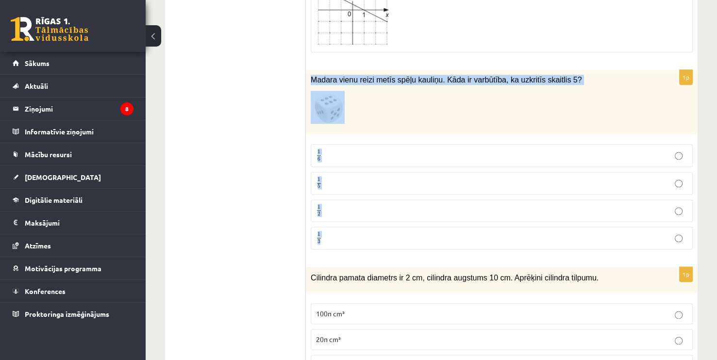
drag, startPoint x: 309, startPoint y: 72, endPoint x: 450, endPoint y: 237, distance: 216.3
click at [450, 237] on div "1p Madara vienu reizi metīs spēļu kauliņu. Kāda ir varbūtība, ka uzkritīs skait…" at bounding box center [502, 163] width 392 height 187
copy div "Madara vienu reizi metīs spēļu kauliņu. Kāda ir varbūtība, ka uzkritīs skaitlis…"
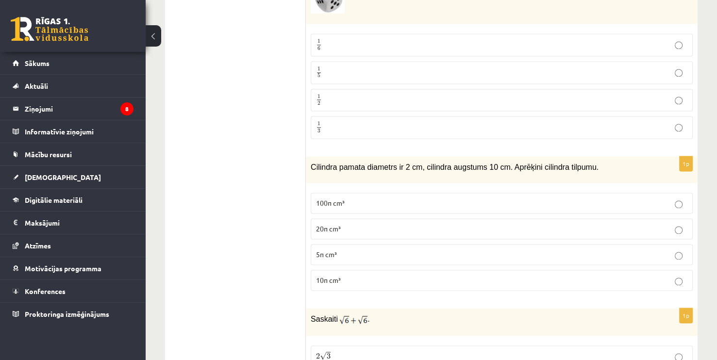
scroll to position [1360, 0]
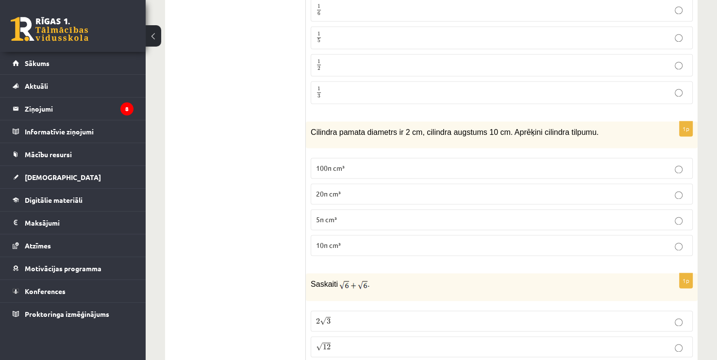
drag, startPoint x: 308, startPoint y: 125, endPoint x: 312, endPoint y: 148, distance: 23.6
click at [306, 129] on div "Cilindra pamata diametrs ir 2 cm, cilindra augstums 10 cm. Aprēķini cilindra ti…" at bounding box center [502, 134] width 392 height 27
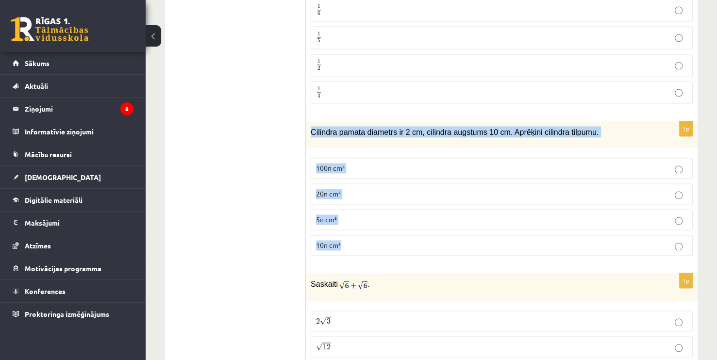
drag, startPoint x: 312, startPoint y: 125, endPoint x: 388, endPoint y: 232, distance: 130.3
click at [388, 232] on div "1p Cilindra pamata diametrs ir 2 cm, cilindra augstums 10 cm. Aprēķini cilindra…" at bounding box center [502, 192] width 392 height 142
copy div "Cilindra pamata diametrs ir 2 cm, cilindra augstums 10 cm. Aprēķini cilindra ti…"
click at [381, 249] on label "10π cm³" at bounding box center [502, 245] width 382 height 21
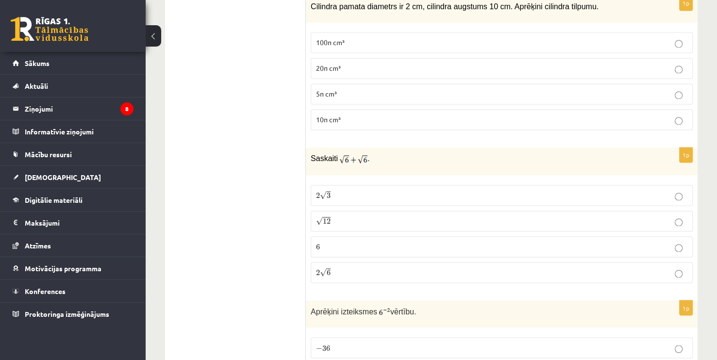
scroll to position [1506, 0]
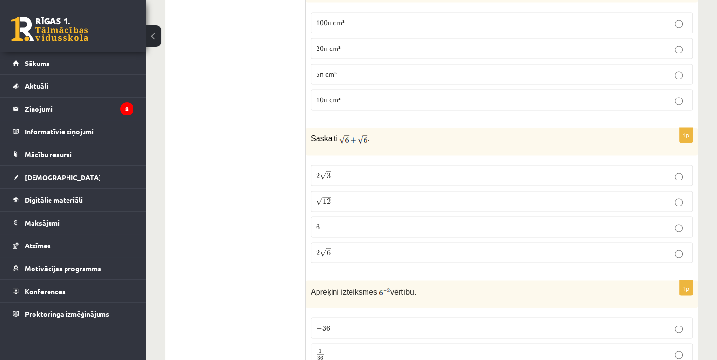
click at [374, 248] on p "2 √ 6 2 6" at bounding box center [502, 253] width 372 height 10
click at [381, 165] on label "2 √ 3 2 3" at bounding box center [502, 175] width 382 height 21
drag, startPoint x: 308, startPoint y: 129, endPoint x: 258, endPoint y: 176, distance: 69.1
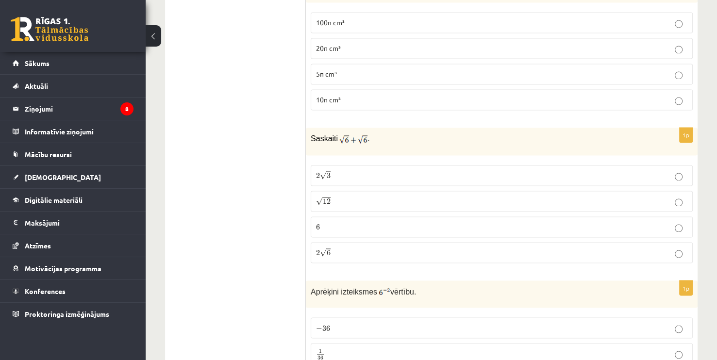
click at [352, 248] on p "2 √ 6 2 6" at bounding box center [502, 253] width 372 height 10
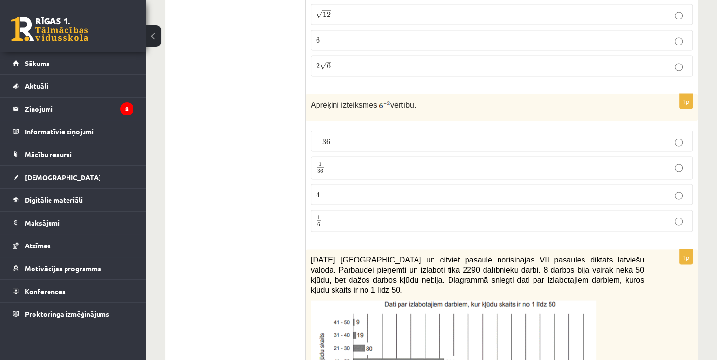
scroll to position [1700, 0]
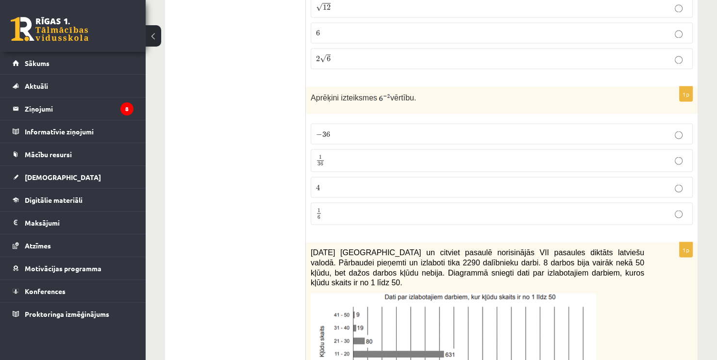
click at [347, 129] on p "− 36 − 36" at bounding box center [502, 134] width 372 height 10
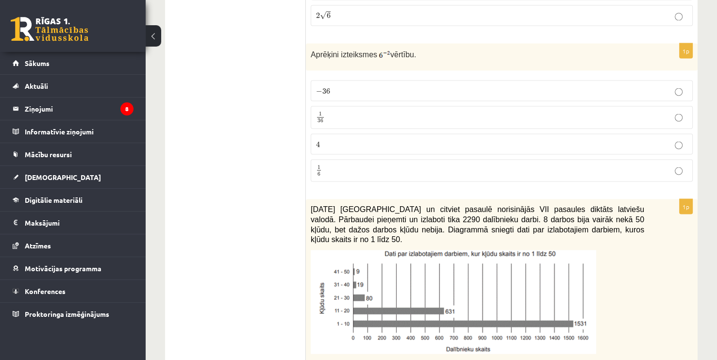
scroll to position [1748, 0]
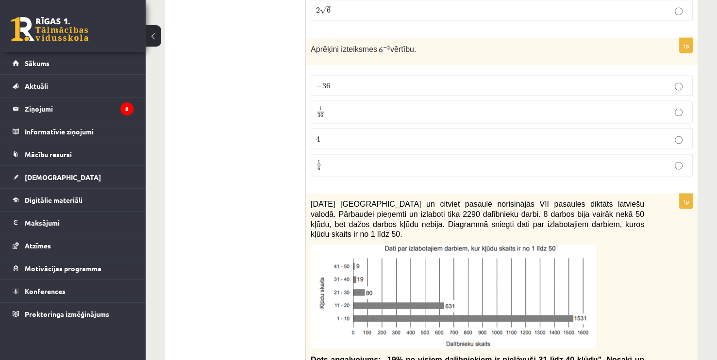
click at [376, 108] on p "1 36 1 36" at bounding box center [502, 112] width 372 height 12
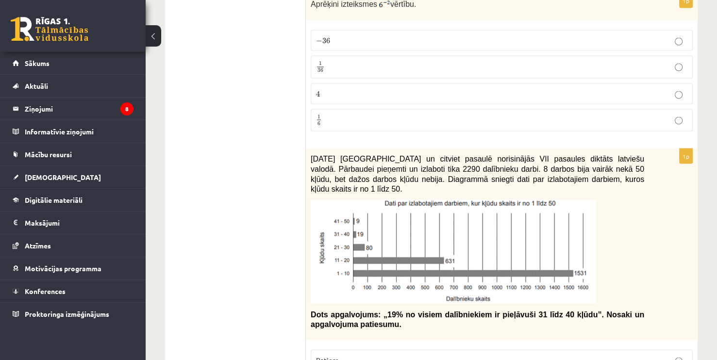
scroll to position [1797, 0]
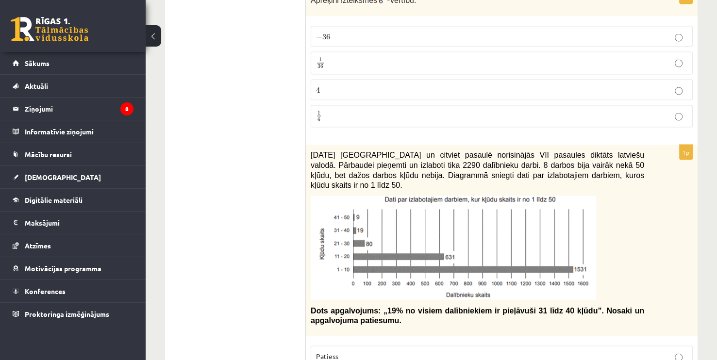
click at [376, 111] on p "1 6 1 6" at bounding box center [502, 117] width 372 height 12
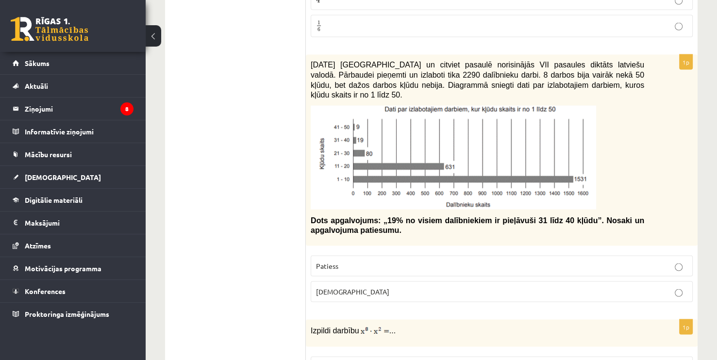
scroll to position [1894, 0]
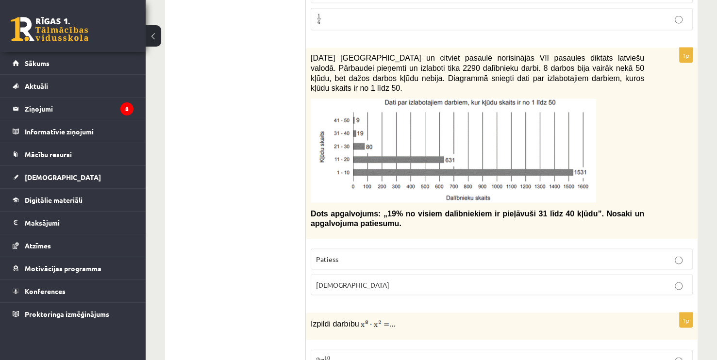
click at [481, 280] on p "Aplams" at bounding box center [502, 285] width 372 height 10
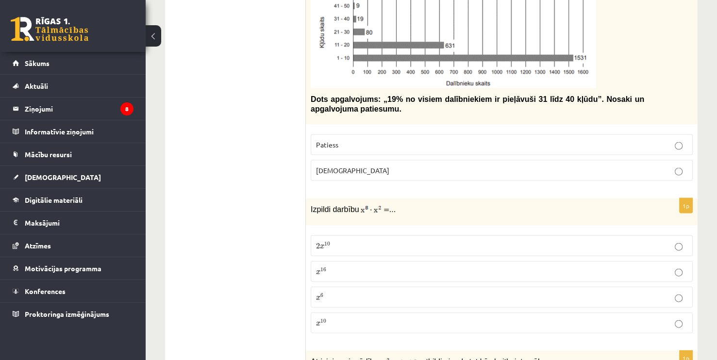
scroll to position [2040, 0]
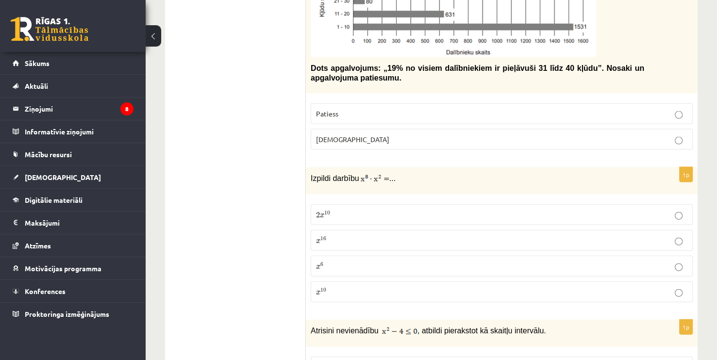
click at [400, 282] on label "x 10 x 10" at bounding box center [502, 292] width 382 height 21
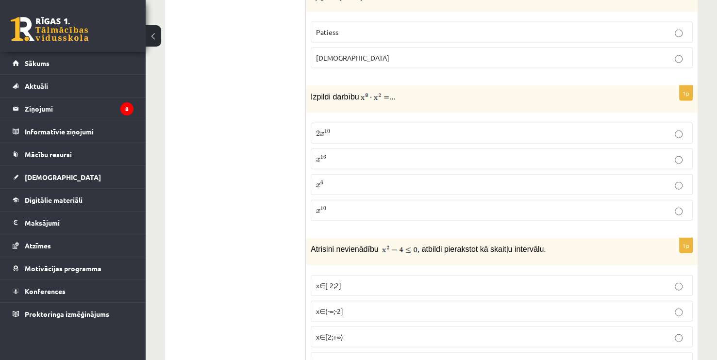
scroll to position [2185, 0]
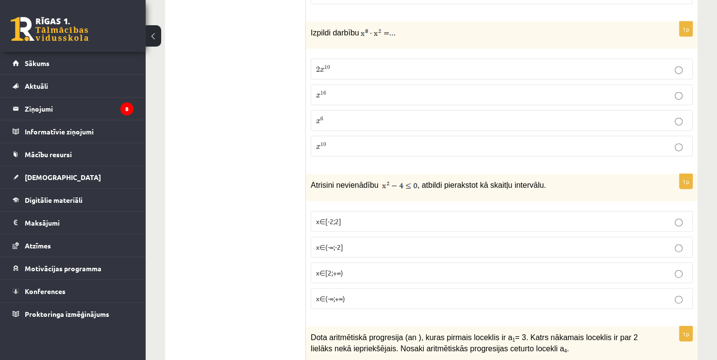
click at [412, 242] on p "x∈(-∞;-2]" at bounding box center [502, 247] width 372 height 10
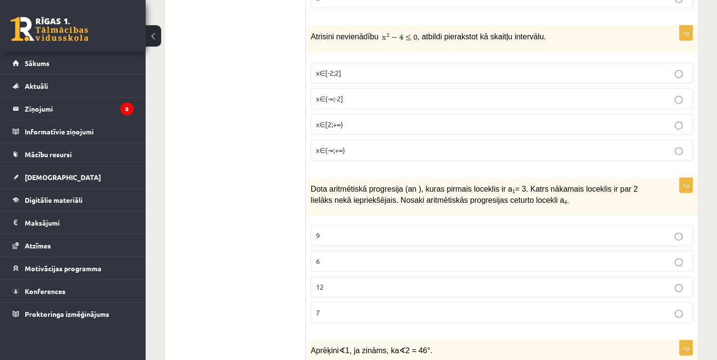
scroll to position [2331, 0]
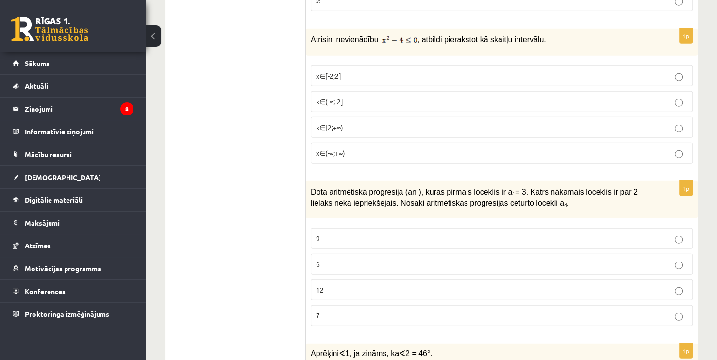
click at [645, 228] on label "9" at bounding box center [502, 238] width 382 height 21
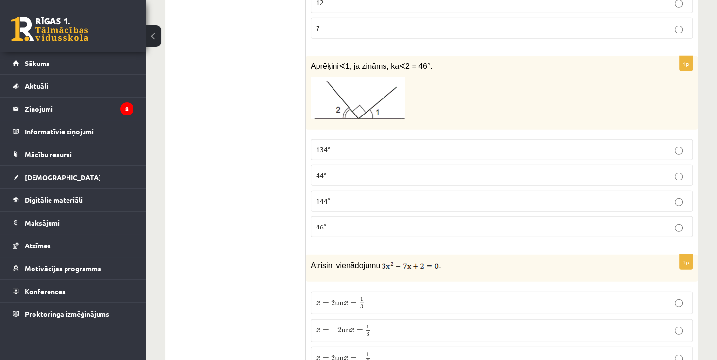
scroll to position [2623, 0]
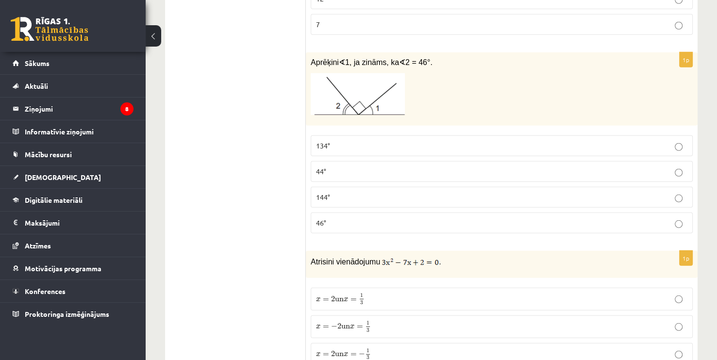
click at [351, 161] on label "44°" at bounding box center [502, 171] width 382 height 21
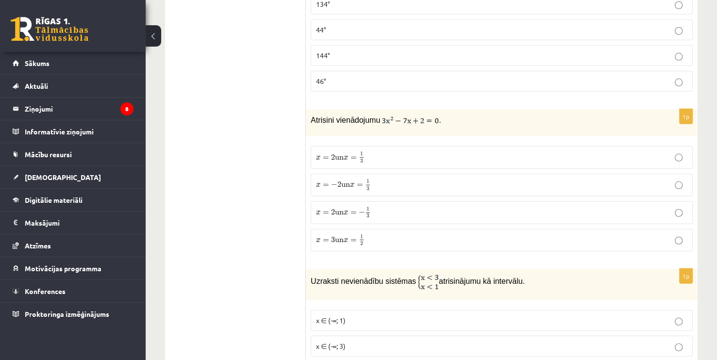
scroll to position [2768, 0]
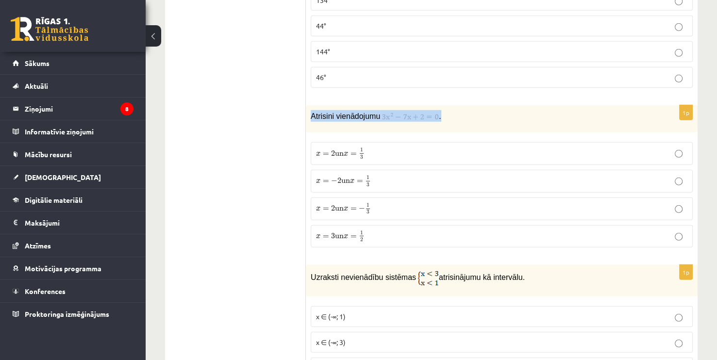
drag, startPoint x: 320, startPoint y: 91, endPoint x: 464, endPoint y: 85, distance: 143.9
click at [442, 105] on div "Atrisini vienādojumu ." at bounding box center [502, 118] width 392 height 27
click at [472, 105] on div "Atrisini vienādojumu ." at bounding box center [502, 118] width 392 height 27
click at [510, 68] on fieldset "134° 44° 144° 46°" at bounding box center [502, 38] width 382 height 106
click at [377, 203] on p "x = 2 un x = − 1 3 x = 2 un x = − 1 3" at bounding box center [502, 209] width 372 height 12
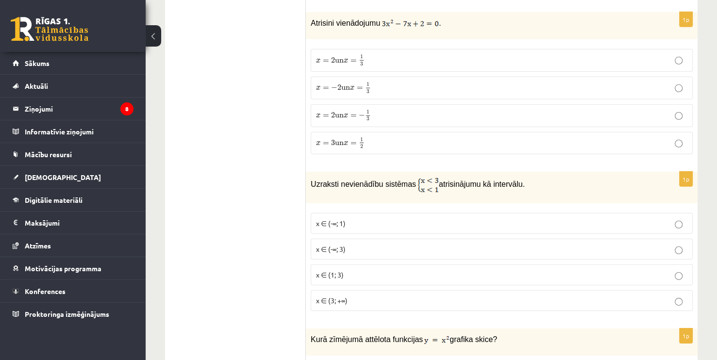
scroll to position [2817, 0]
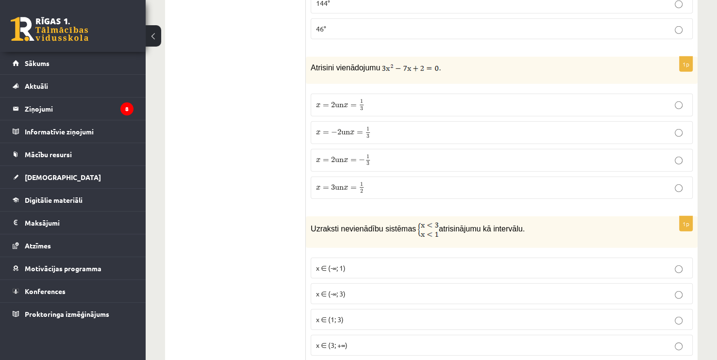
click at [406, 127] on p "x = − 2 un x = 1 3 x = − 2 un x = 1 3" at bounding box center [502, 133] width 372 height 12
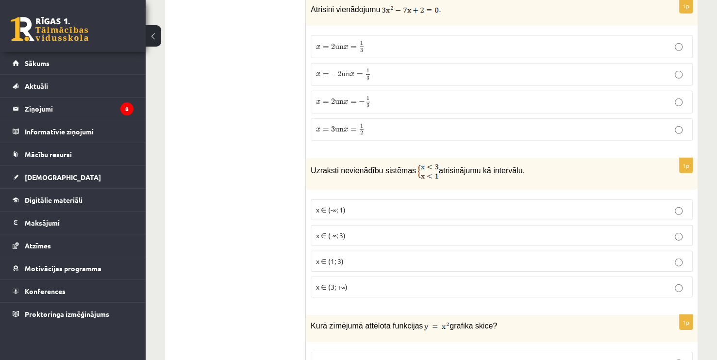
scroll to position [2914, 0]
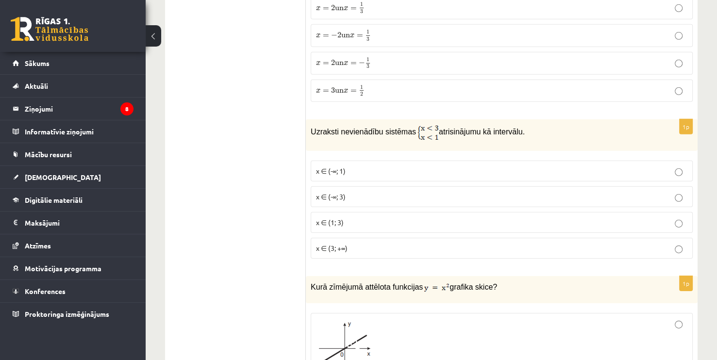
click at [364, 218] on p "x ∈ (1; 3)" at bounding box center [502, 223] width 372 height 10
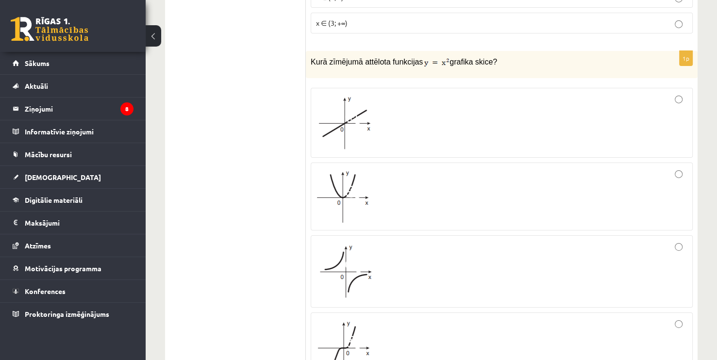
scroll to position [3108, 0]
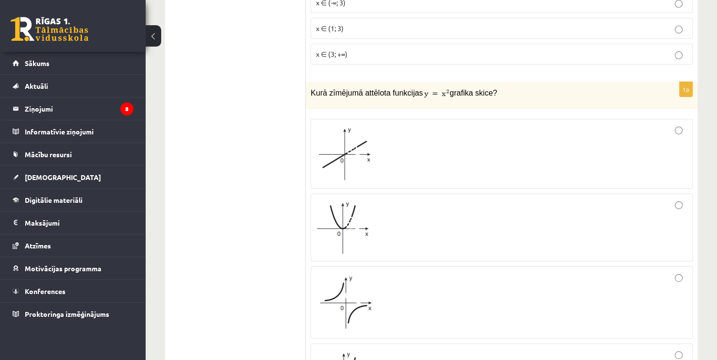
click at [439, 205] on div at bounding box center [502, 227] width 372 height 57
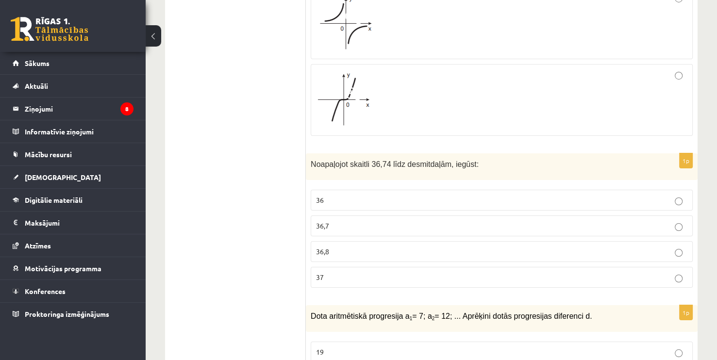
scroll to position [3400, 0]
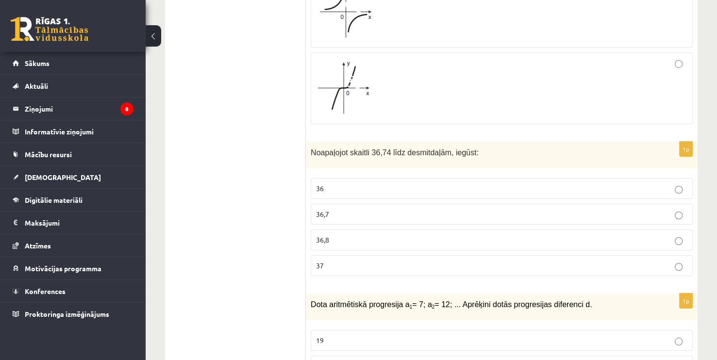
click at [386, 235] on p "36,8" at bounding box center [502, 240] width 372 height 10
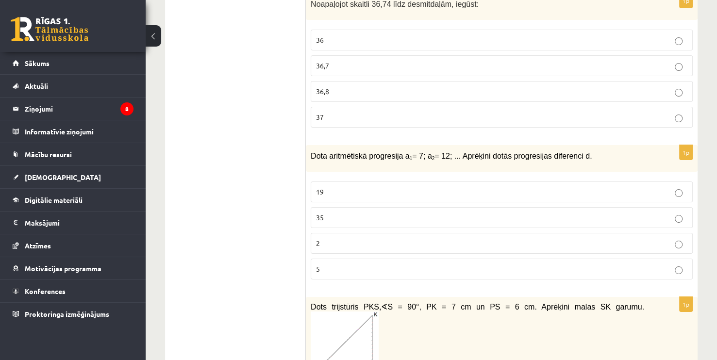
scroll to position [3545, 0]
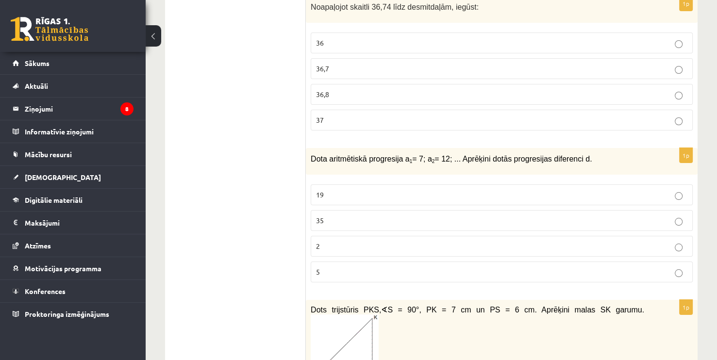
click at [396, 267] on p "5" at bounding box center [502, 272] width 372 height 10
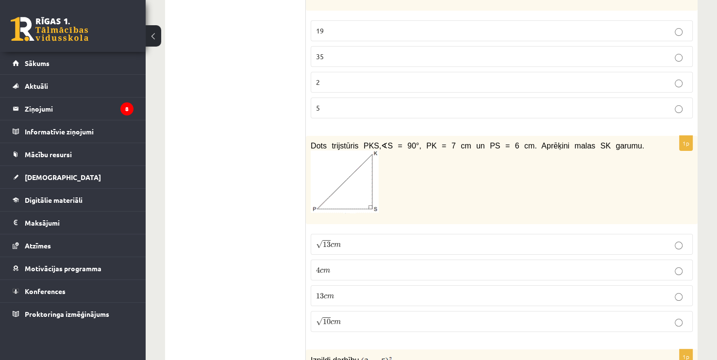
scroll to position [3788, 0]
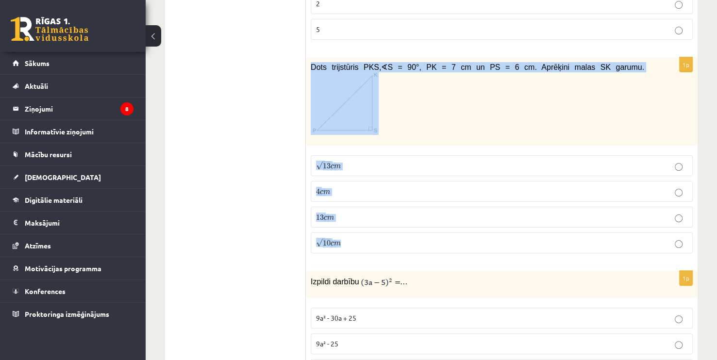
drag, startPoint x: 312, startPoint y: 62, endPoint x: 589, endPoint y: 202, distance: 310.4
click at [589, 202] on div "1p Dots trijstūris PKS, ∢ S = 90°, PK = 7 cm un PS = 6 cm. Aprēķini malas SK ga…" at bounding box center [502, 159] width 392 height 204
copy div "Dots trijstūris PKS, ∢ S = 90°, PK = 7 cm un PS = 6 cm. Aprēķini malas SK garum…"
click at [374, 155] on label "√ 13 c m 13 c m" at bounding box center [502, 165] width 382 height 21
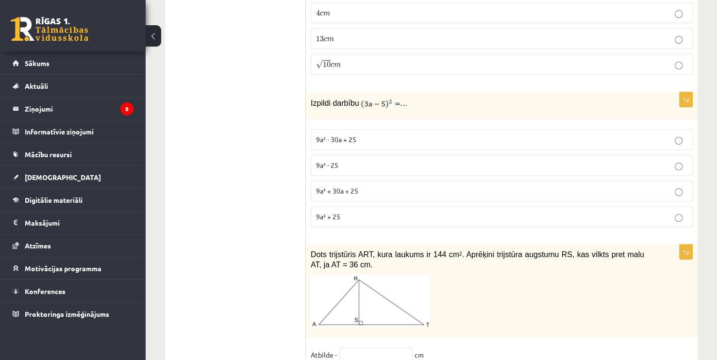
scroll to position [3982, 0]
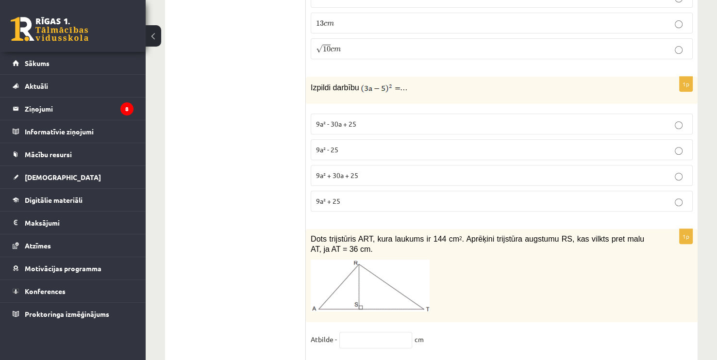
click at [374, 145] on p "9a² - 25" at bounding box center [502, 150] width 372 height 10
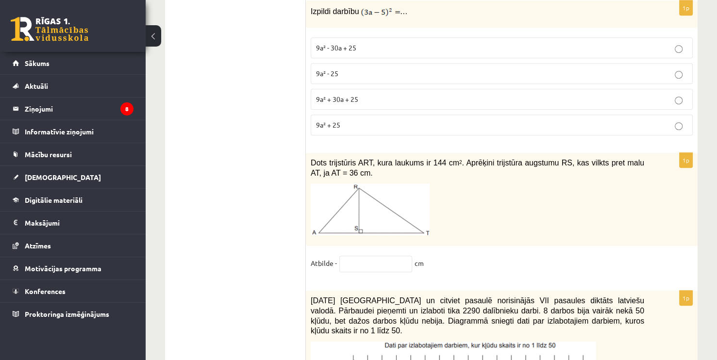
scroll to position [4079, 0]
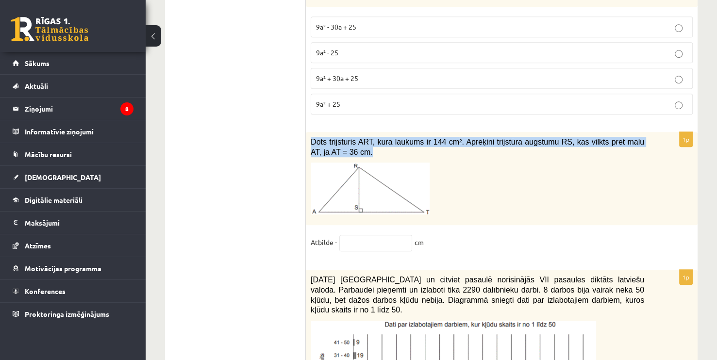
drag, startPoint x: 316, startPoint y: 100, endPoint x: 343, endPoint y: 114, distance: 30.0
click at [343, 132] on div "Dots trijstūris ART, kura laukums ir 144 cm 2 . Aprēķini trijstūra augstumu RS,…" at bounding box center [502, 178] width 392 height 93
copy span "Dots trijstūris ART, kura laukums ir 144 cm 2 . Aprēķini trijstūra augstumu RS,…"
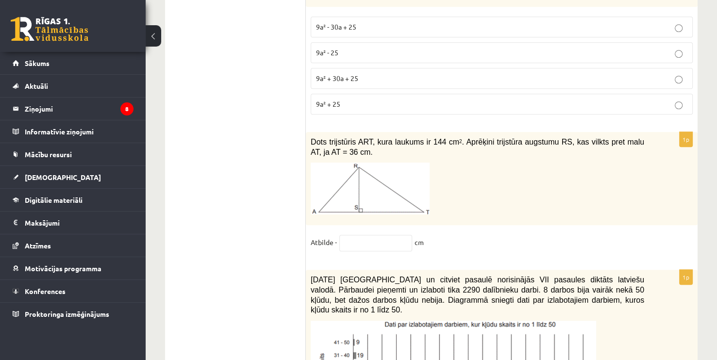
click at [503, 163] on p at bounding box center [478, 189] width 334 height 52
click at [373, 235] on input "text" at bounding box center [375, 243] width 73 height 17
type input "*"
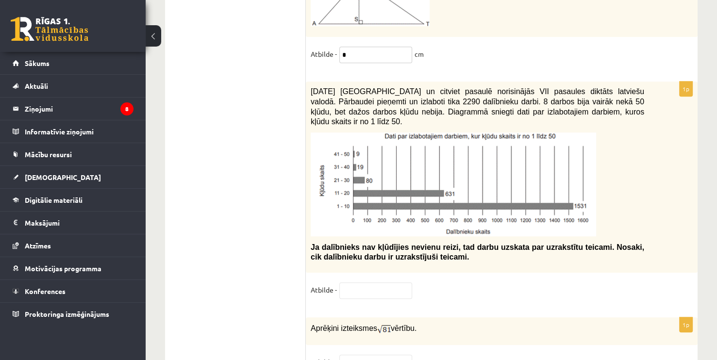
scroll to position [4274, 0]
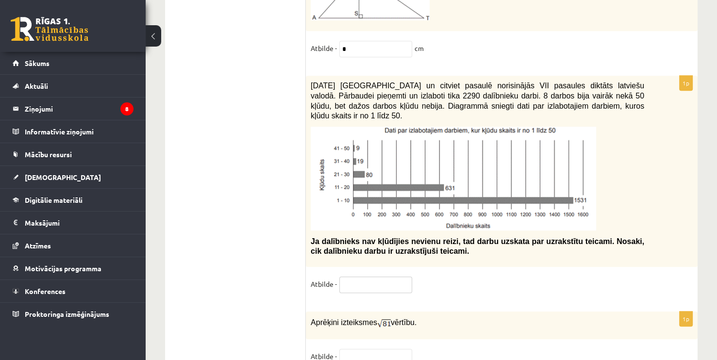
click at [367, 277] on input "text" at bounding box center [375, 285] width 73 height 17
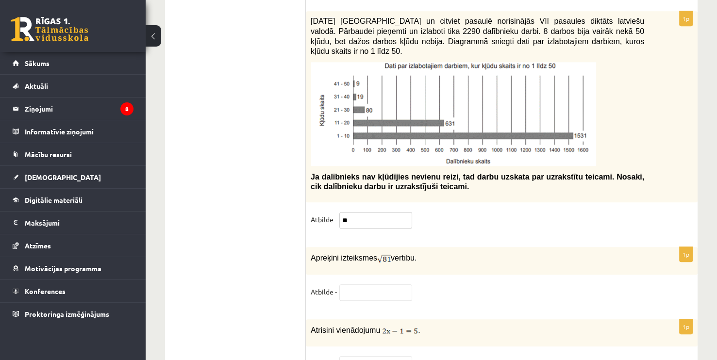
scroll to position [4371, 0]
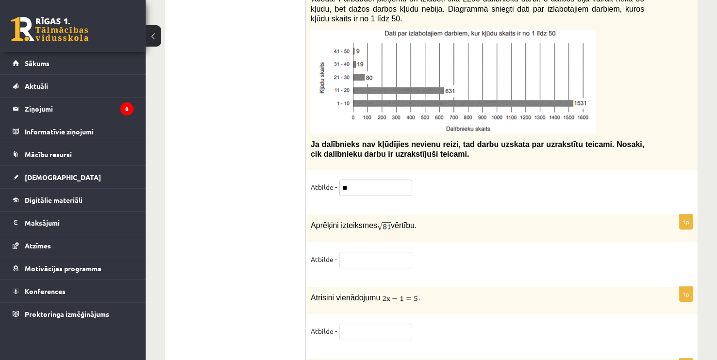
type input "**"
click at [374, 252] on input "text" at bounding box center [375, 260] width 73 height 17
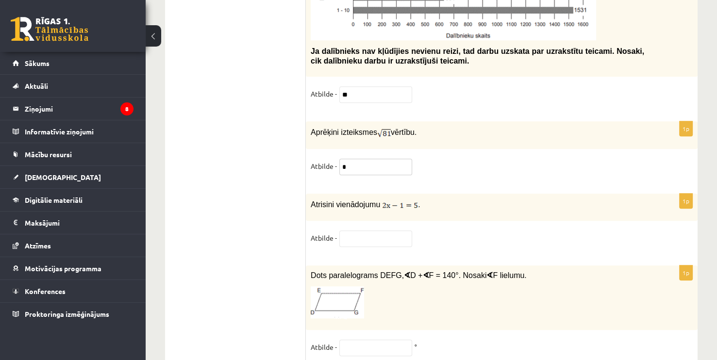
scroll to position [4468, 0]
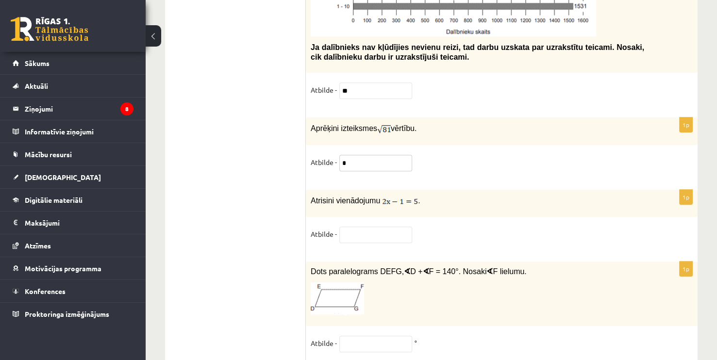
type input "*"
click at [384, 227] on input "text" at bounding box center [375, 235] width 73 height 17
type input "*"
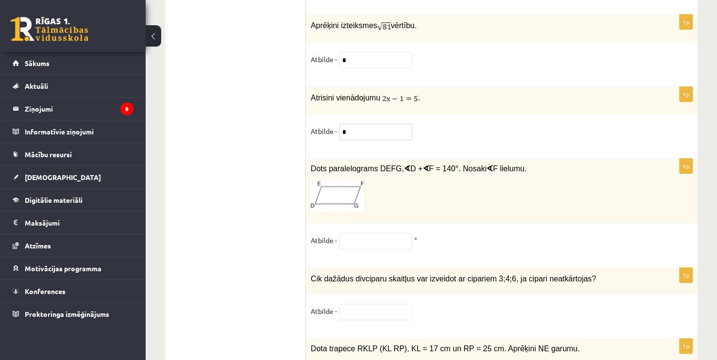
scroll to position [4614, 0]
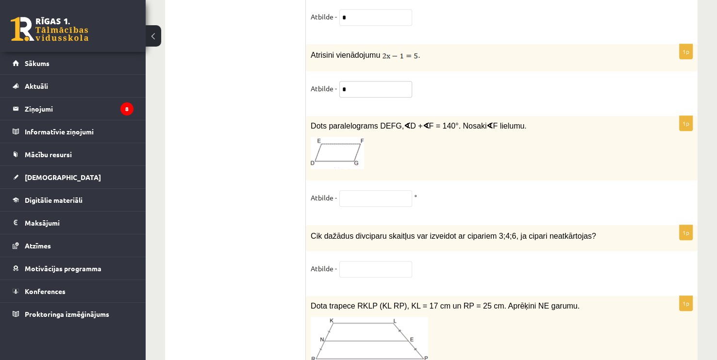
type input "*"
click at [383, 190] on input "text" at bounding box center [375, 198] width 73 height 17
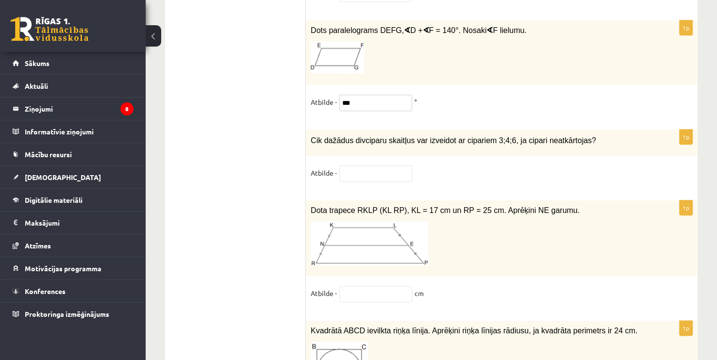
scroll to position [4711, 0]
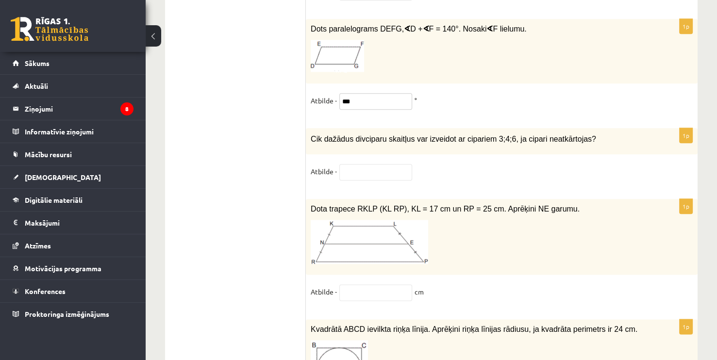
type input "***"
click at [364, 164] on input "text" at bounding box center [375, 172] width 73 height 17
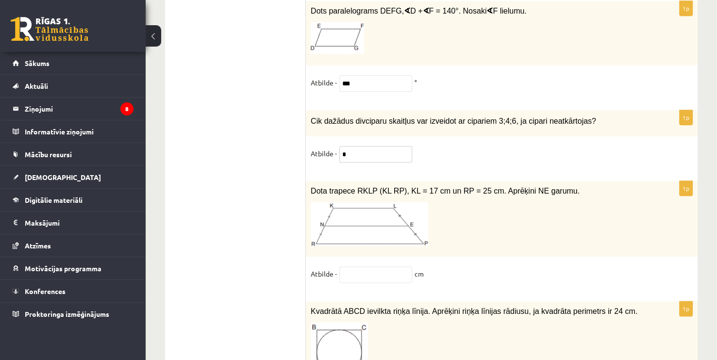
scroll to position [4759, 0]
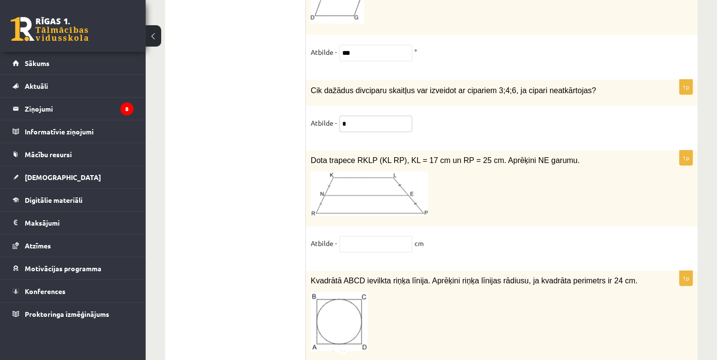
type input "*"
click at [385, 236] on input "text" at bounding box center [375, 244] width 73 height 17
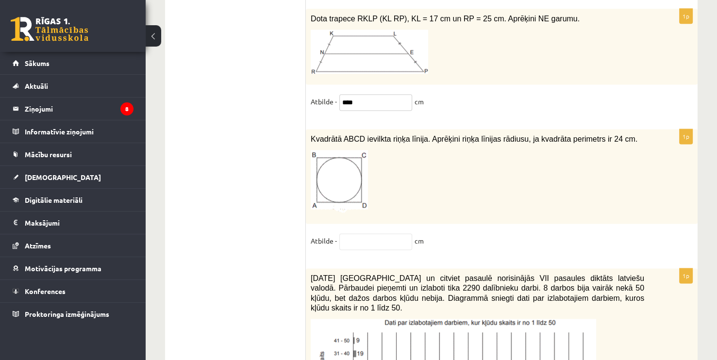
scroll to position [4905, 0]
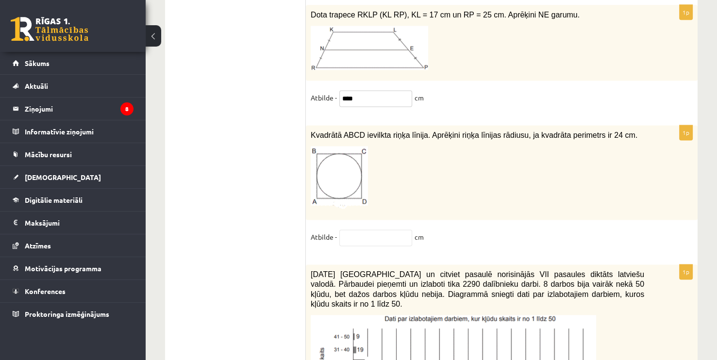
type input "****"
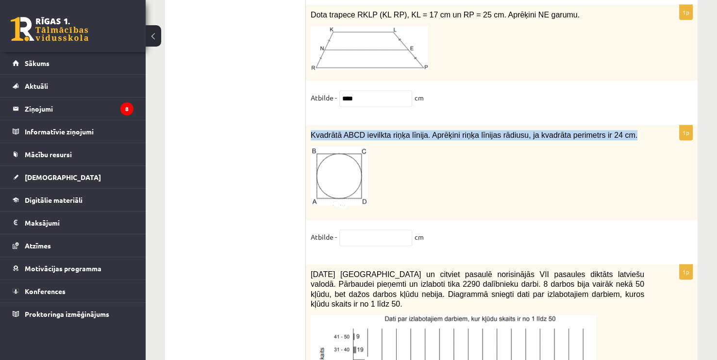
drag, startPoint x: 310, startPoint y: 90, endPoint x: 609, endPoint y: 96, distance: 298.7
click at [609, 125] on div "Kvadrātā ABCD ievilkta riņķa līnija. Aprēķini riņķa līnijas rādiusu, ja kvadrāt…" at bounding box center [502, 172] width 392 height 95
copy div "Kvadrātā ABCD ievilkta riņķa līnija. Aprēķini riņķa līnijas rādiusu, ja kvadrāt…"
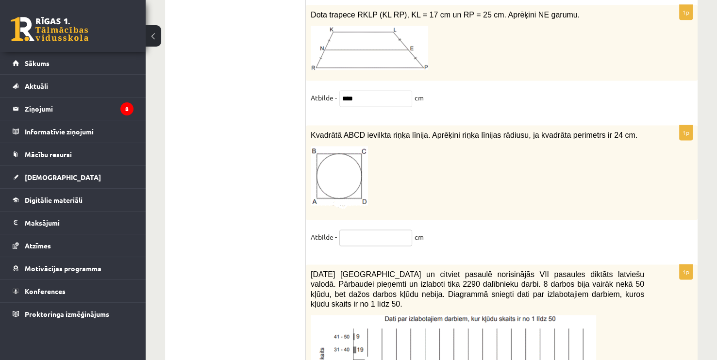
click at [388, 230] on input "text" at bounding box center [375, 238] width 73 height 17
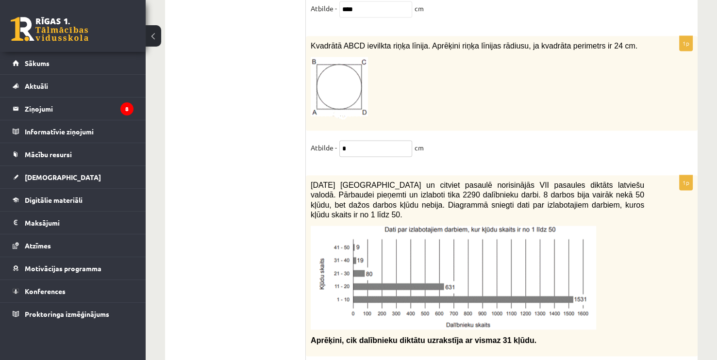
scroll to position [5001, 0]
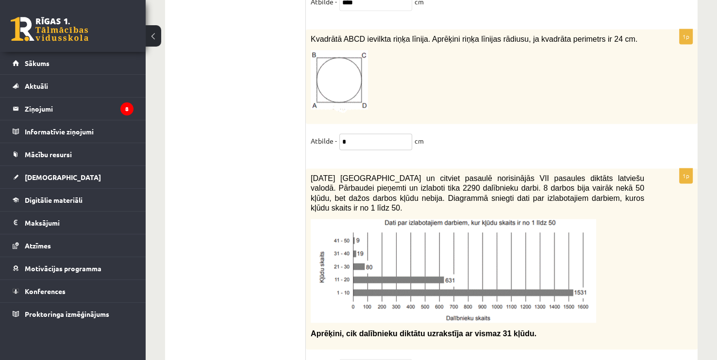
type input "*"
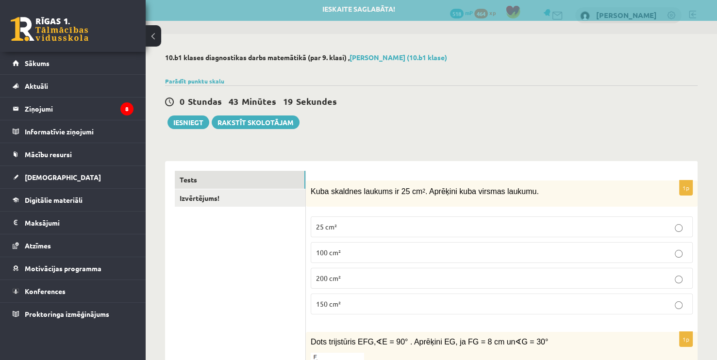
scroll to position [0, 0]
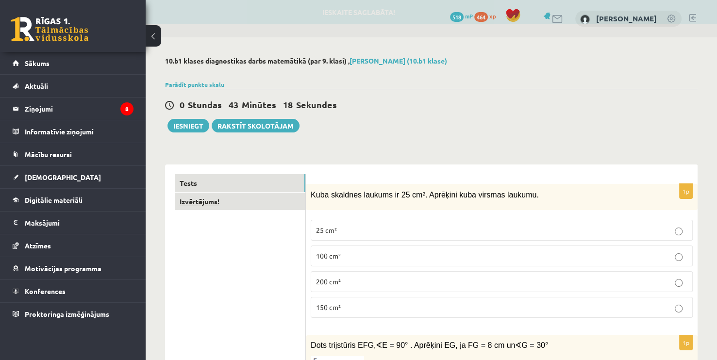
type input "**"
click at [256, 200] on link "Izvērtējums!" at bounding box center [240, 202] width 131 height 18
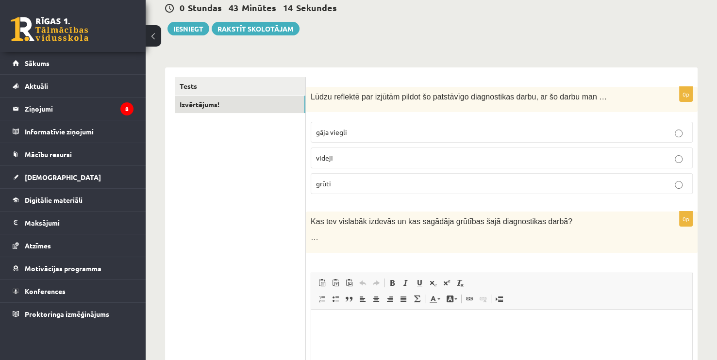
click at [430, 167] on label "vidēji" at bounding box center [502, 158] width 382 height 21
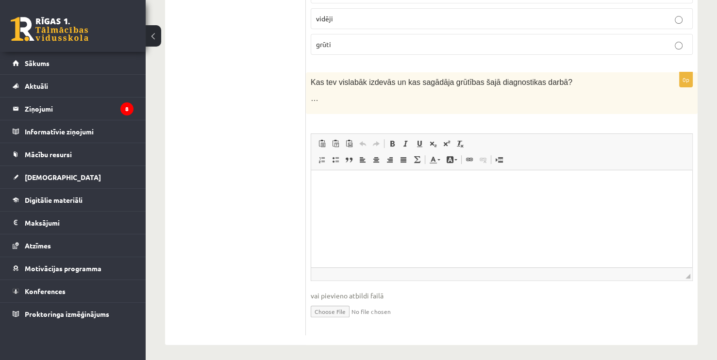
scroll to position [239, 0]
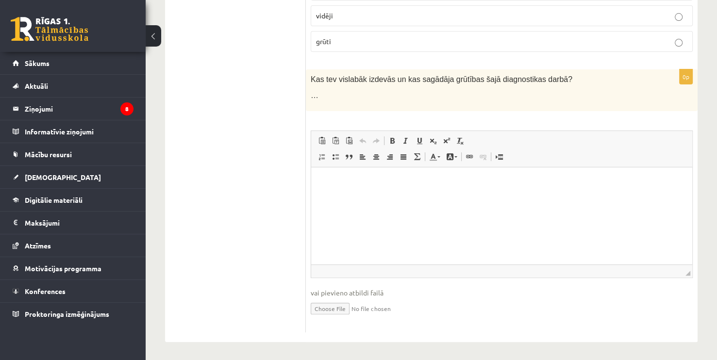
click at [474, 197] on html at bounding box center [501, 182] width 381 height 30
drag, startPoint x: 396, startPoint y: 219, endPoint x: 389, endPoint y: 228, distance: 11.6
click at [395, 197] on html "**********" at bounding box center [501, 182] width 381 height 30
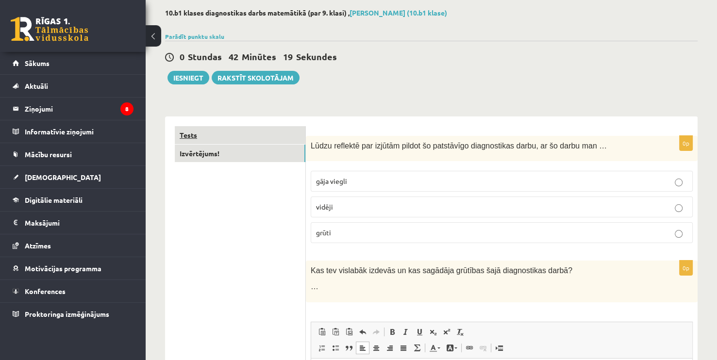
scroll to position [49, 0]
click at [207, 138] on link "Tests" at bounding box center [240, 135] width 131 height 18
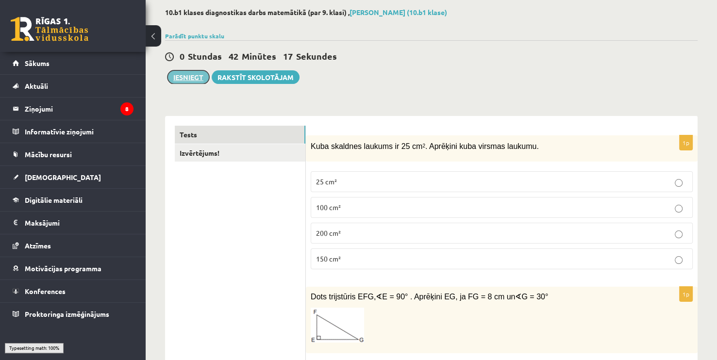
click at [183, 74] on button "Iesniegt" at bounding box center [189, 77] width 42 height 14
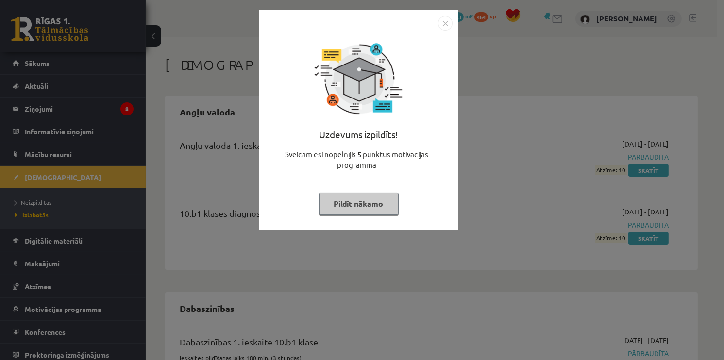
drag, startPoint x: 444, startPoint y: 21, endPoint x: 433, endPoint y: 89, distance: 68.8
click at [444, 22] on img "Close" at bounding box center [445, 23] width 15 height 15
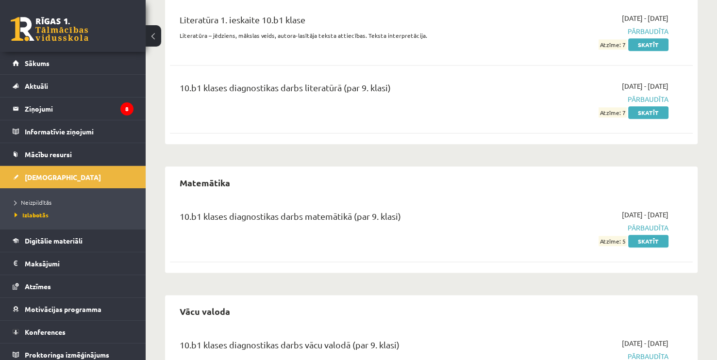
scroll to position [1117, 0]
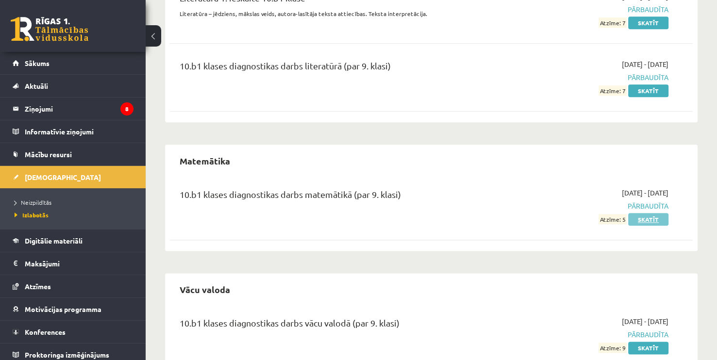
click at [650, 213] on link "Skatīt" at bounding box center [648, 219] width 40 height 13
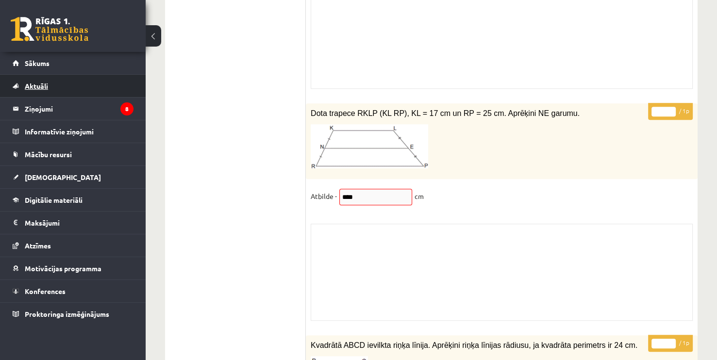
scroll to position [7799, 0]
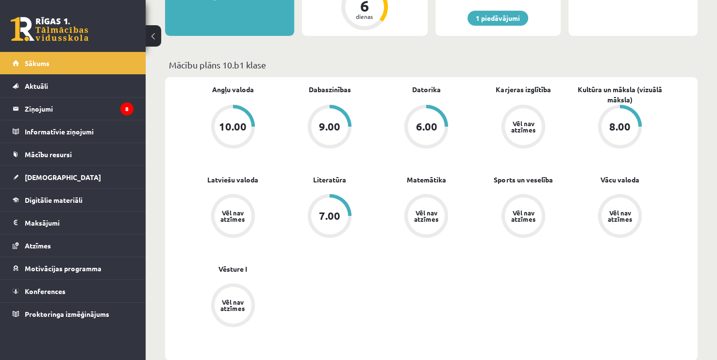
scroll to position [146, 0]
